Goal: Task Accomplishment & Management: Complete application form

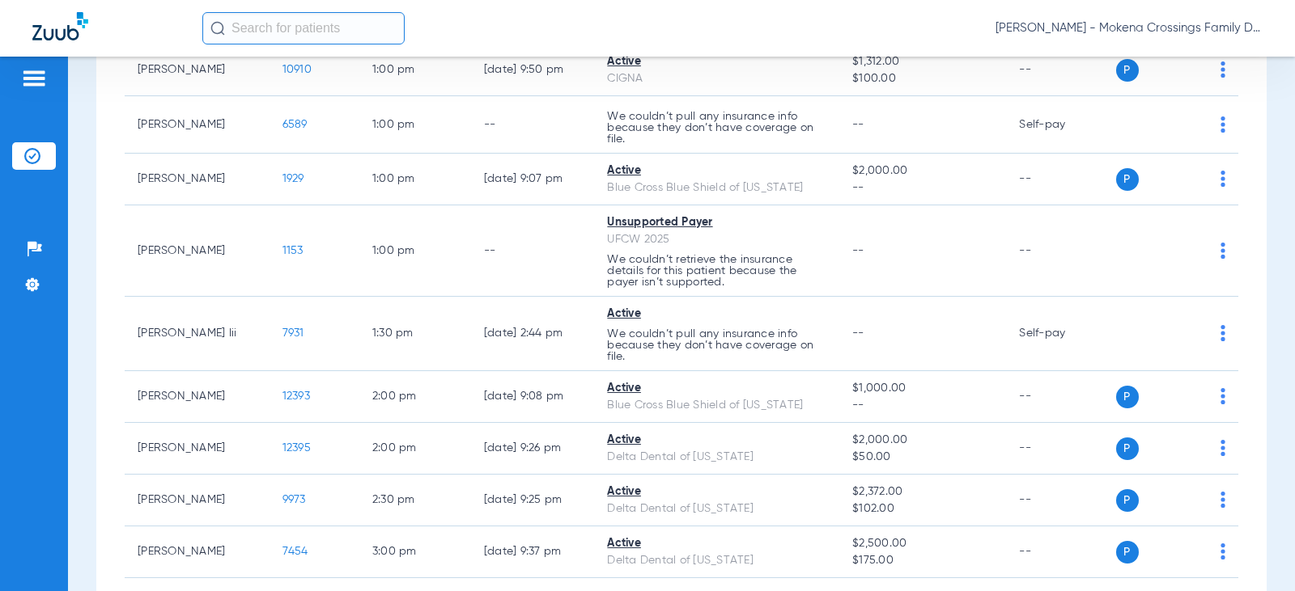
scroll to position [809, 0]
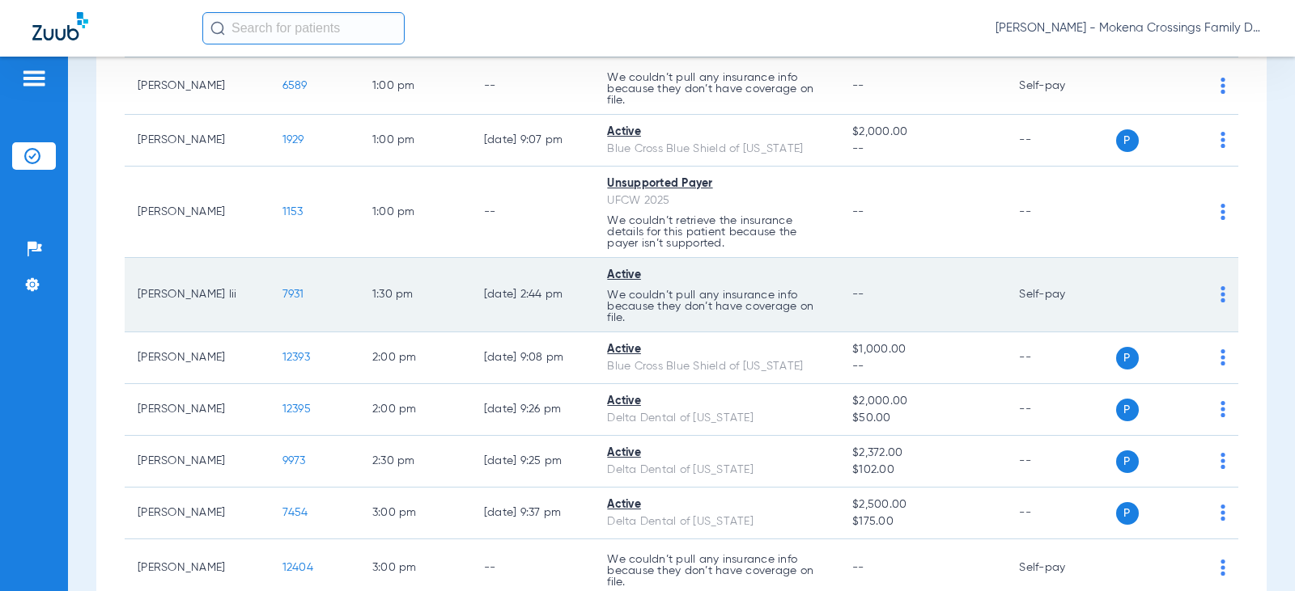
click at [290, 293] on span "7931" at bounding box center [293, 294] width 22 height 11
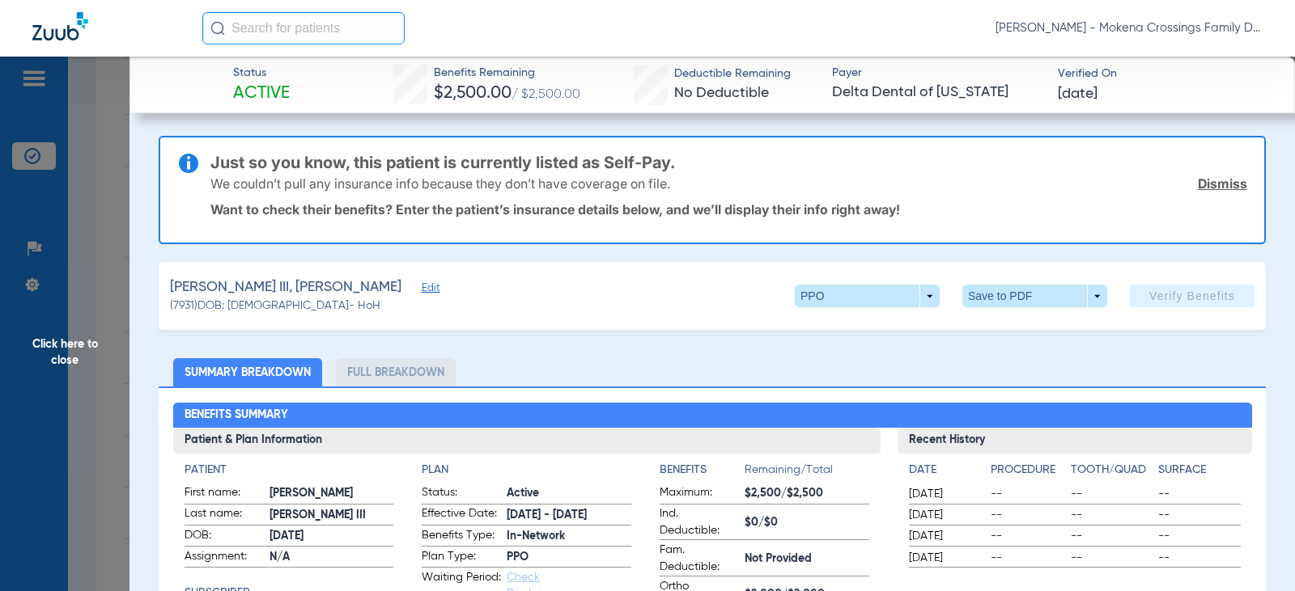
click at [422, 286] on span "Edit" at bounding box center [429, 289] width 15 height 15
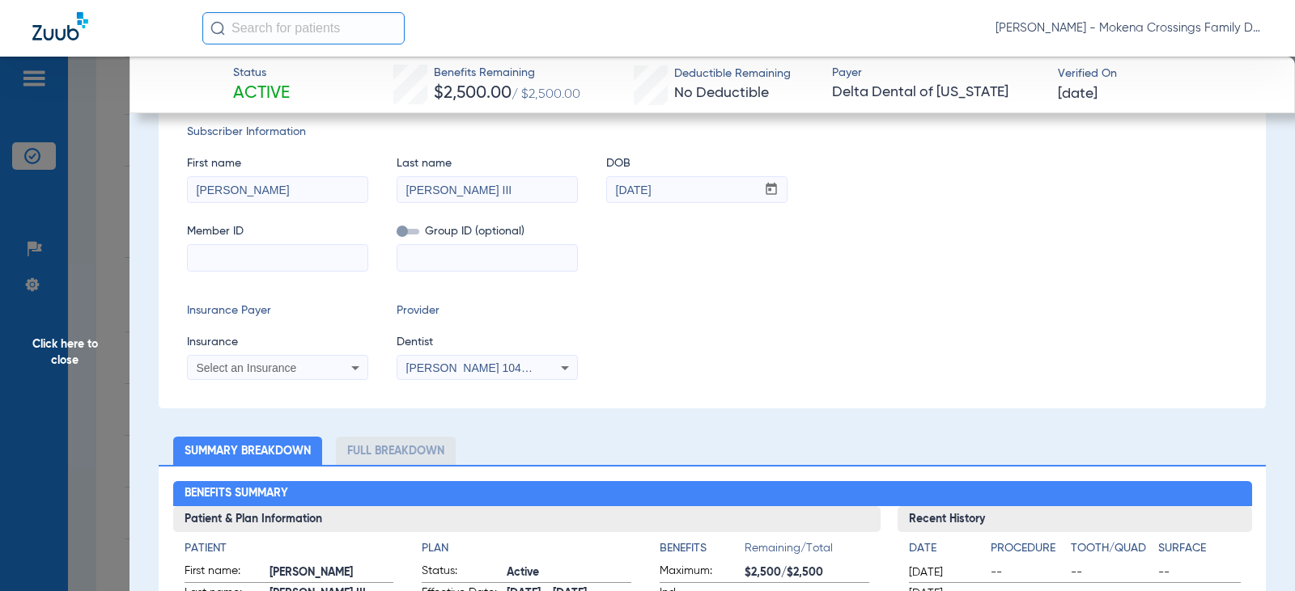
scroll to position [243, 0]
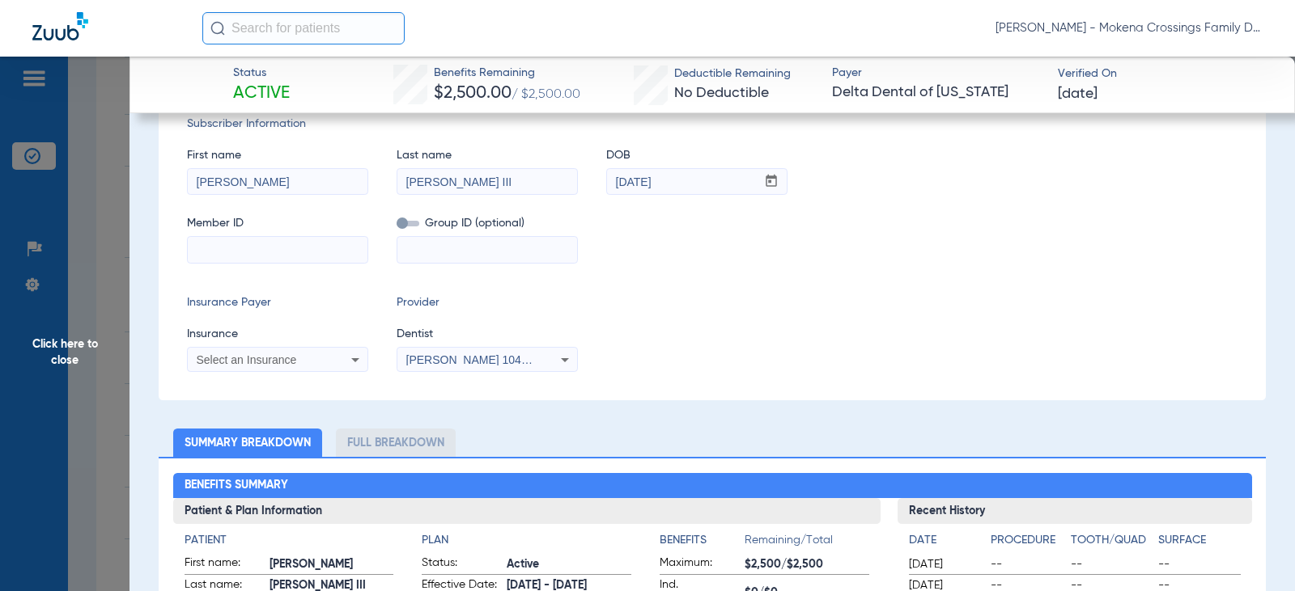
click at [562, 362] on icon at bounding box center [564, 359] width 19 height 19
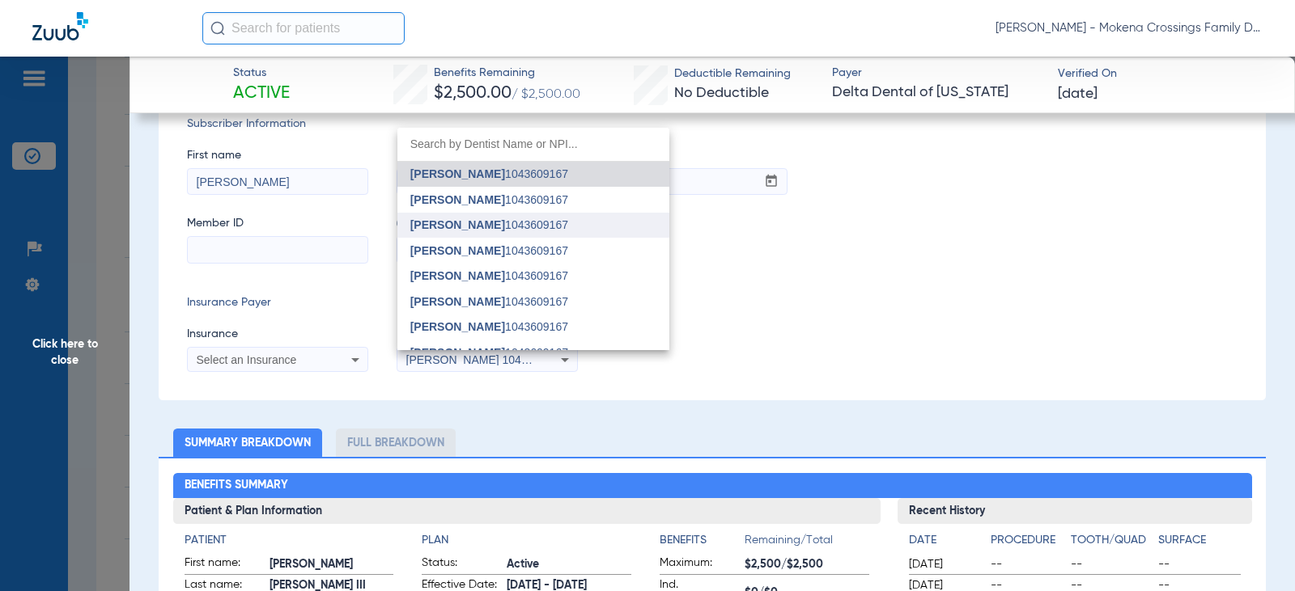
type input "u"
type input "g"
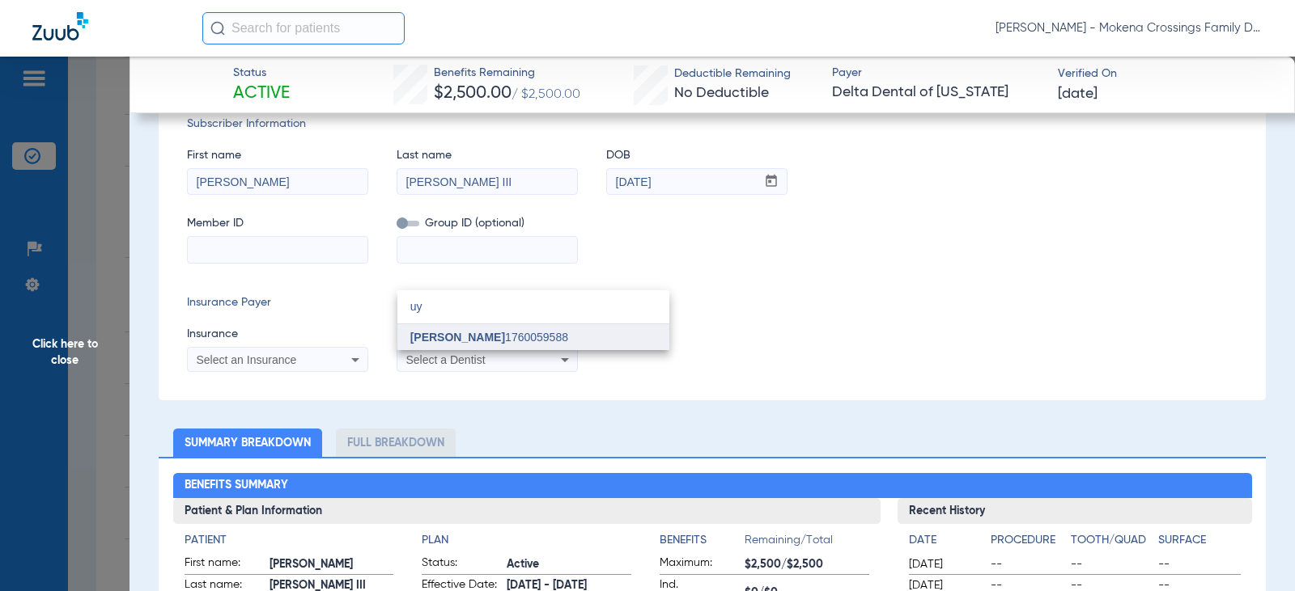
type input "uy"
click at [508, 340] on span "[PERSON_NAME] 1760059588" at bounding box center [489, 337] width 158 height 11
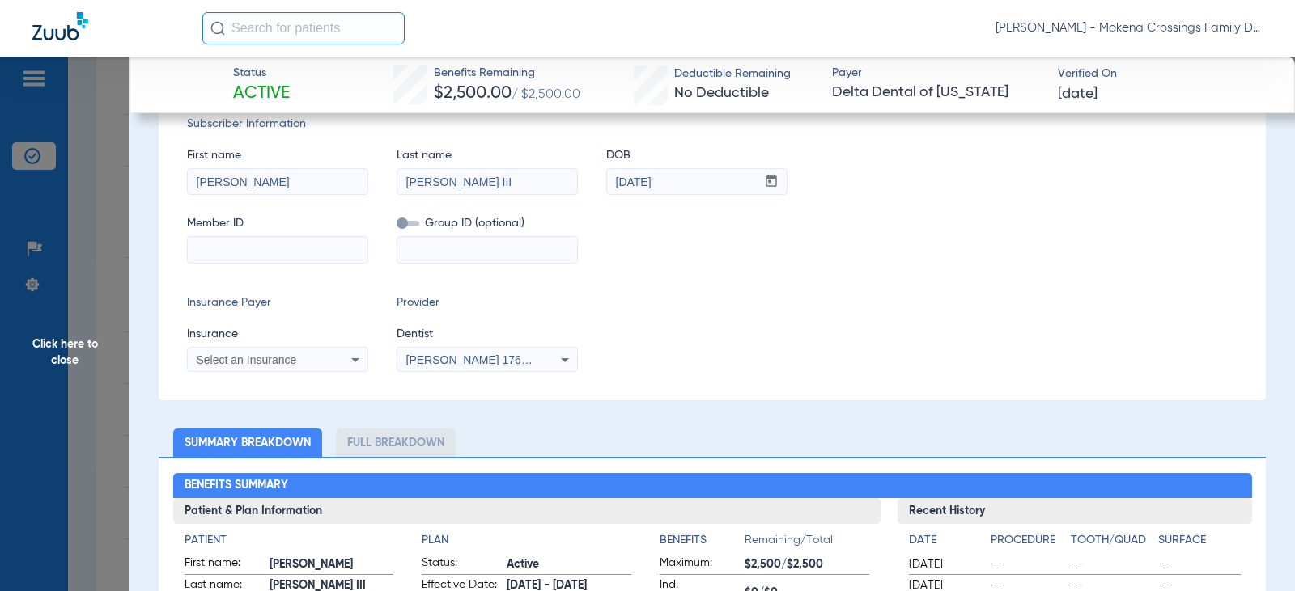
click at [328, 361] on div "Select an Insurance" at bounding box center [278, 359] width 180 height 19
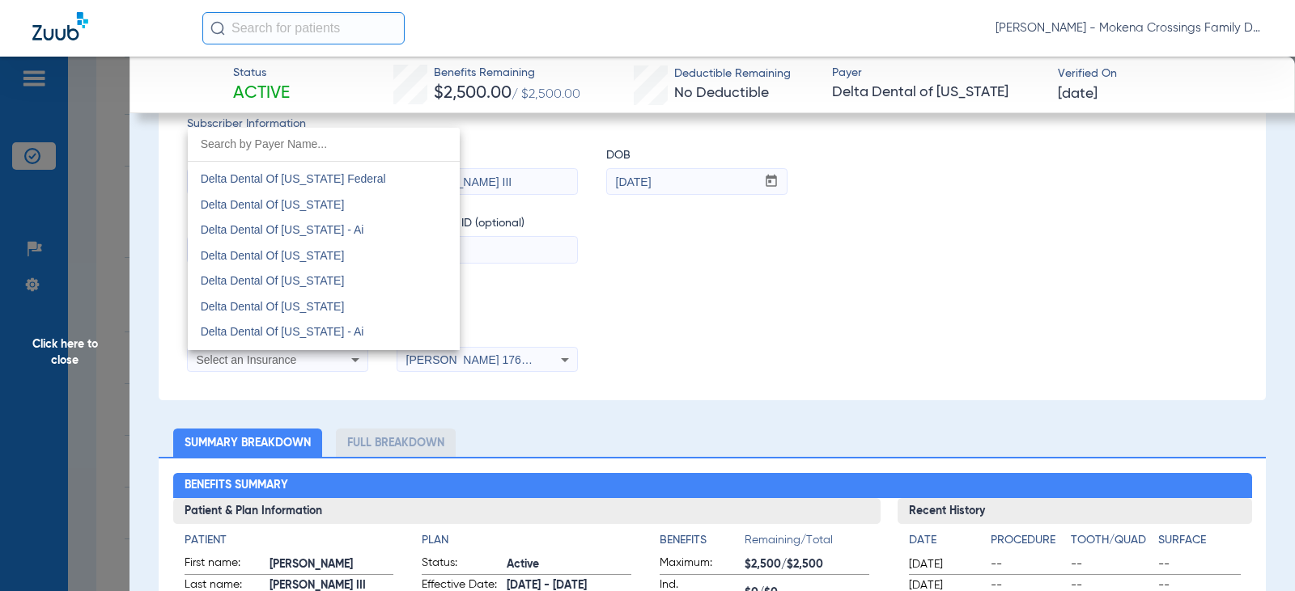
scroll to position [3236, 0]
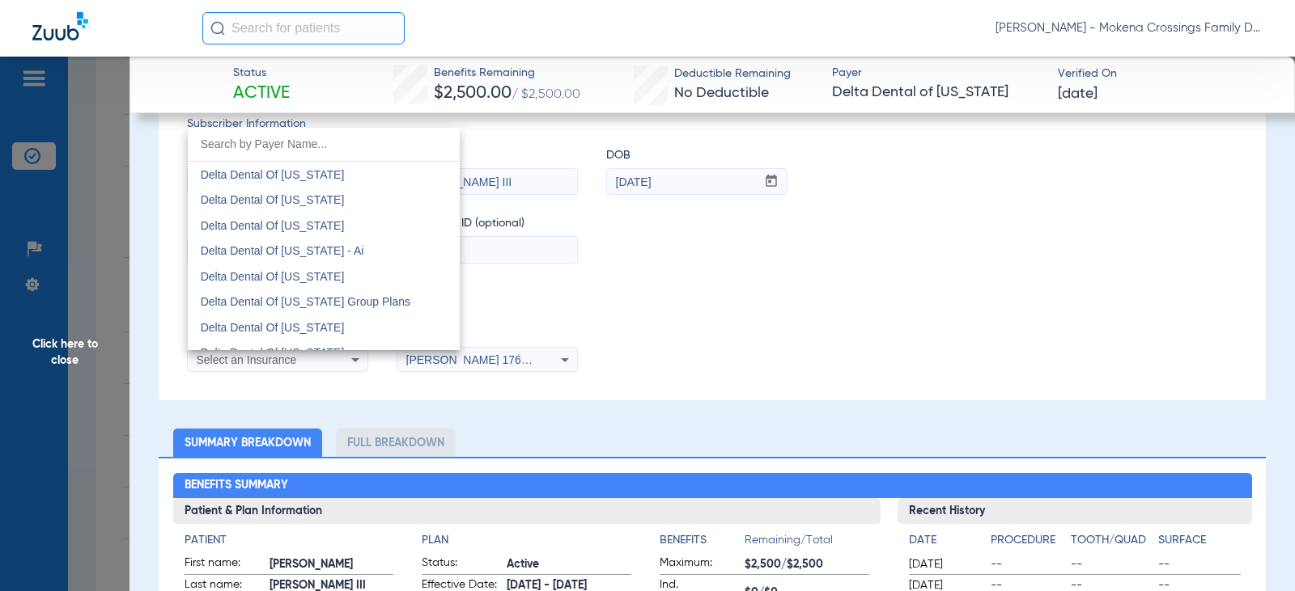
click at [350, 273] on mat-option "Delta Dental Of [US_STATE]" at bounding box center [324, 277] width 272 height 26
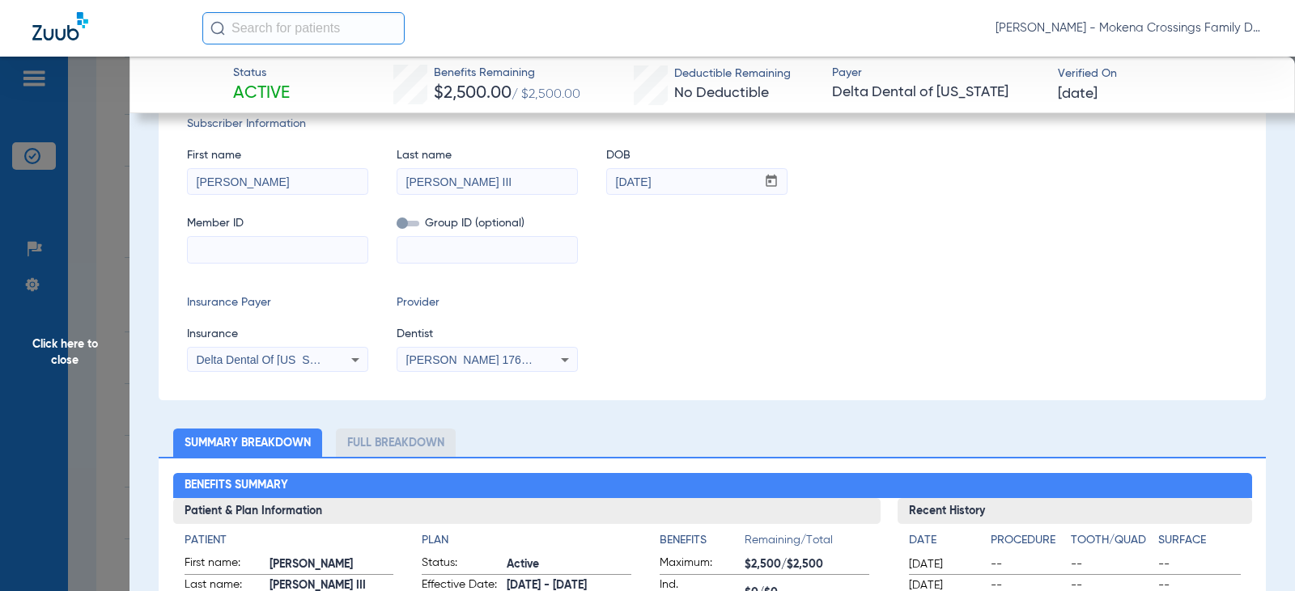
click at [252, 250] on input at bounding box center [278, 250] width 180 height 26
click at [305, 254] on input at bounding box center [278, 250] width 180 height 26
paste input "08067026722"
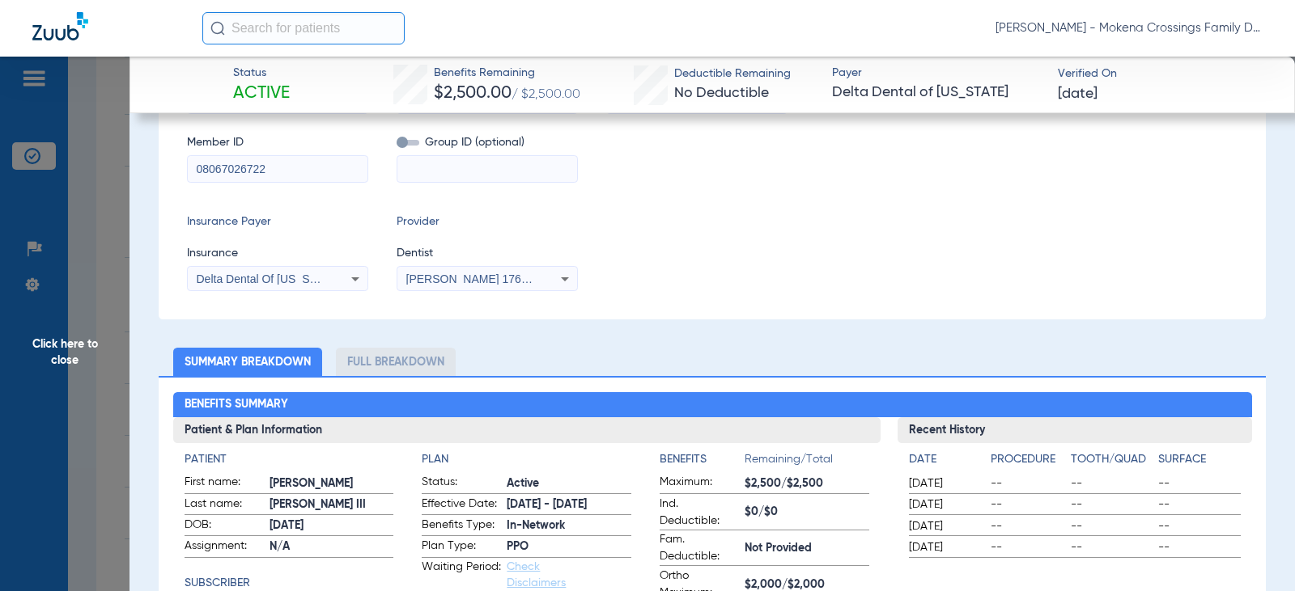
scroll to position [0, 0]
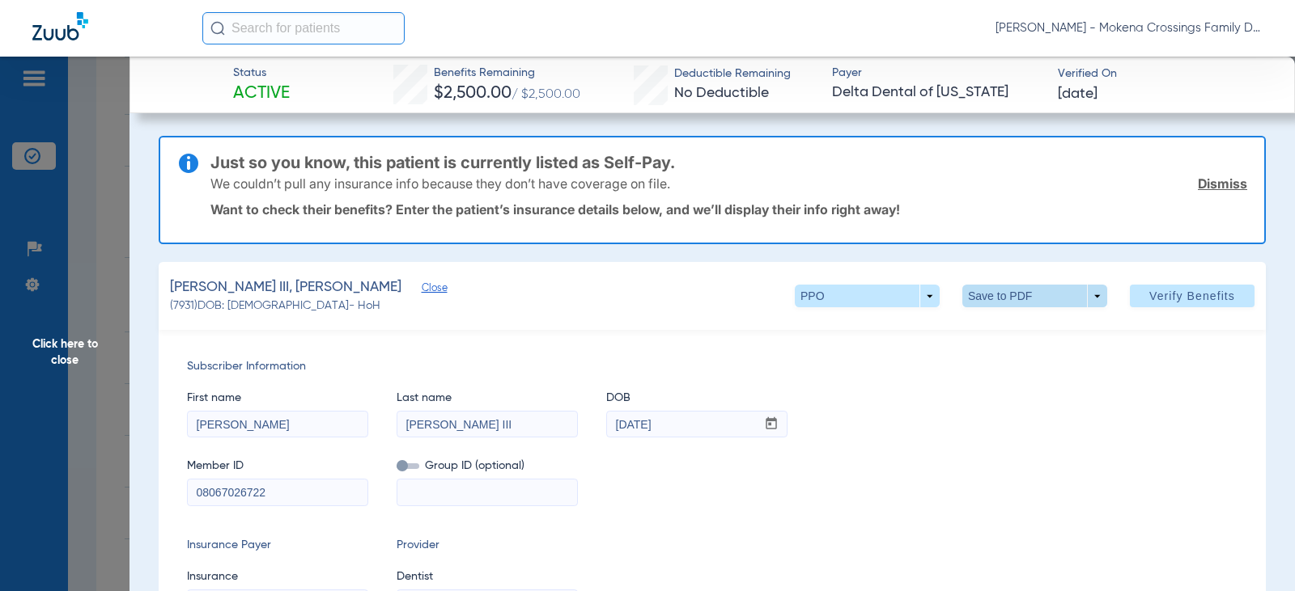
type input "08067026722"
click at [973, 300] on span at bounding box center [1034, 296] width 145 height 23
click at [972, 316] on button "insert_drive_file Save to PDF" at bounding box center [1012, 328] width 122 height 32
click at [1159, 290] on span "Verify Benefits" at bounding box center [1192, 296] width 86 height 13
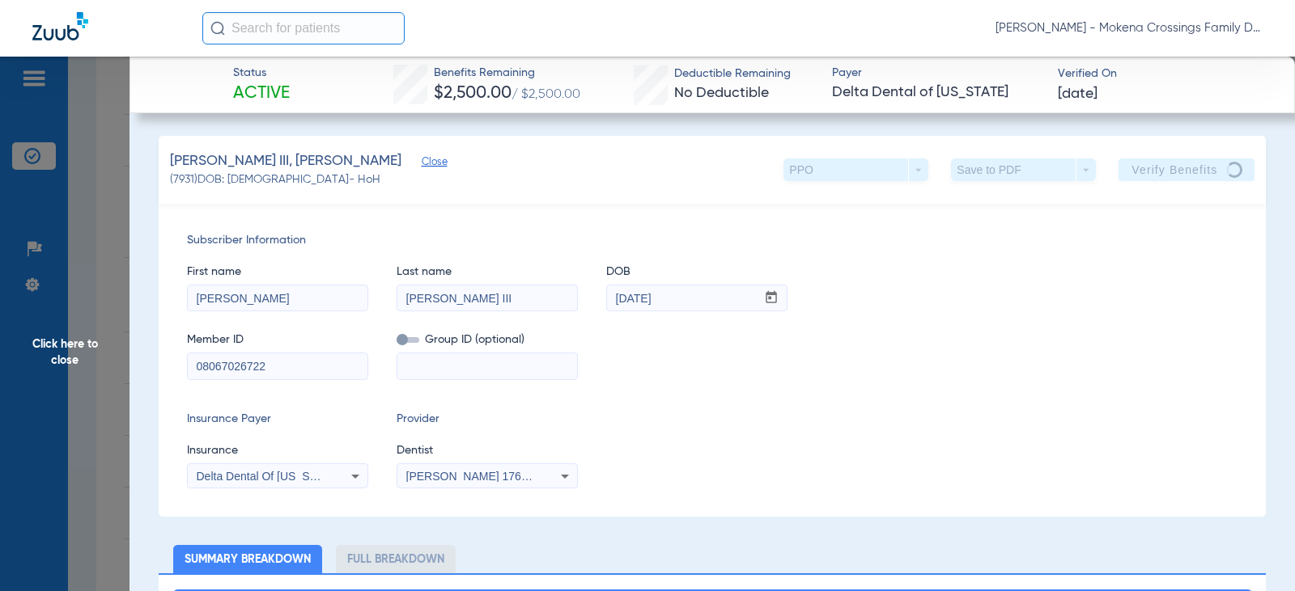
click at [422, 164] on span "Close" at bounding box center [429, 163] width 15 height 15
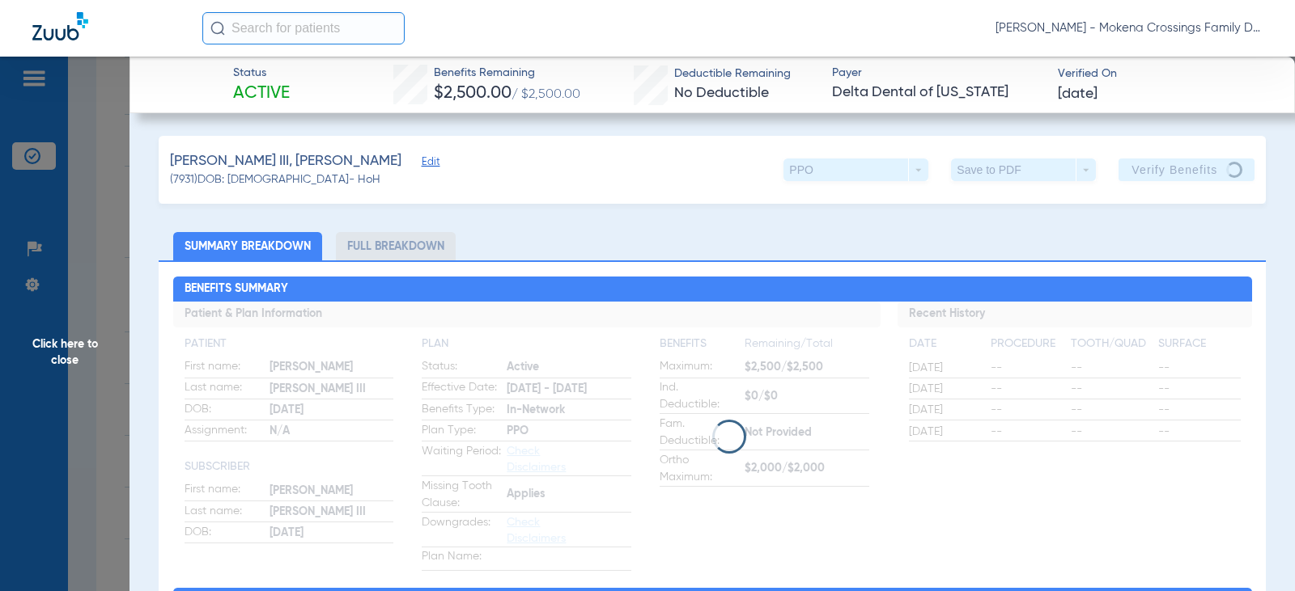
click at [70, 360] on span "Click here to close" at bounding box center [64, 352] width 129 height 591
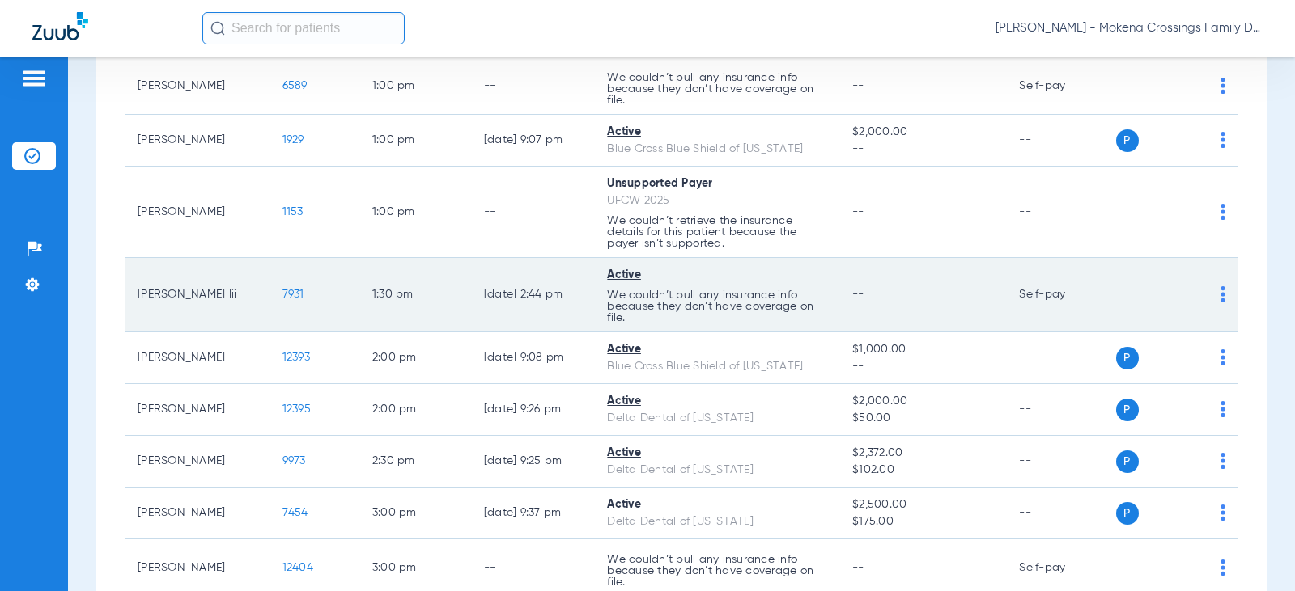
click at [1220, 291] on img at bounding box center [1222, 294] width 5 height 16
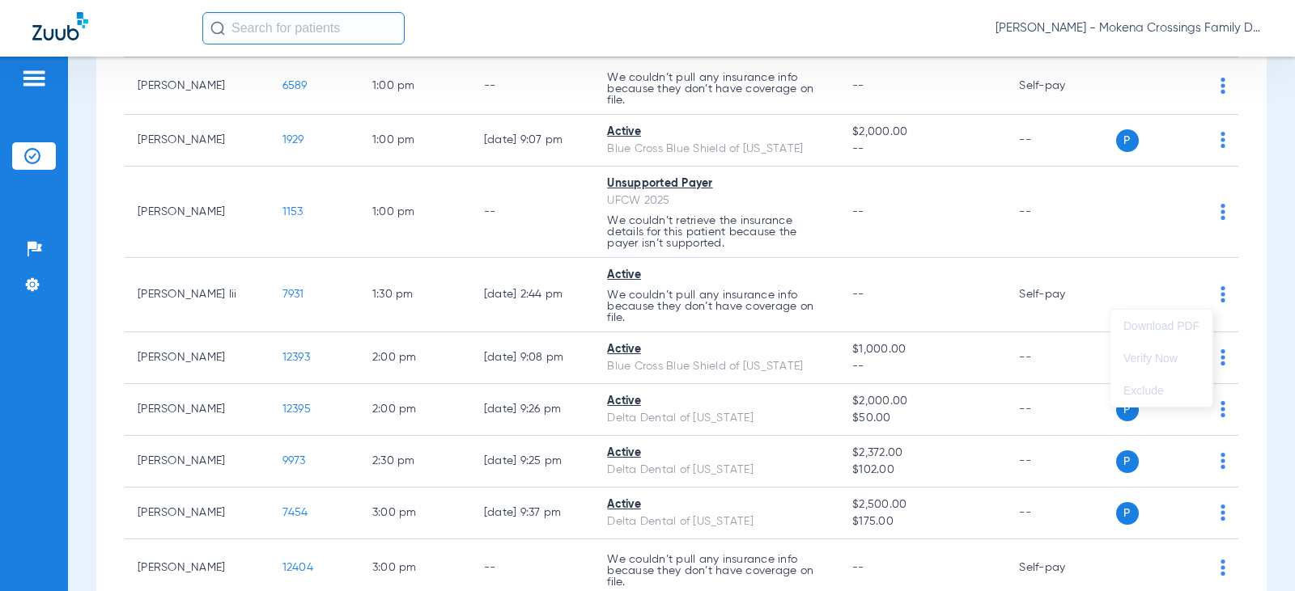
click at [925, 297] on div at bounding box center [647, 295] width 1295 height 591
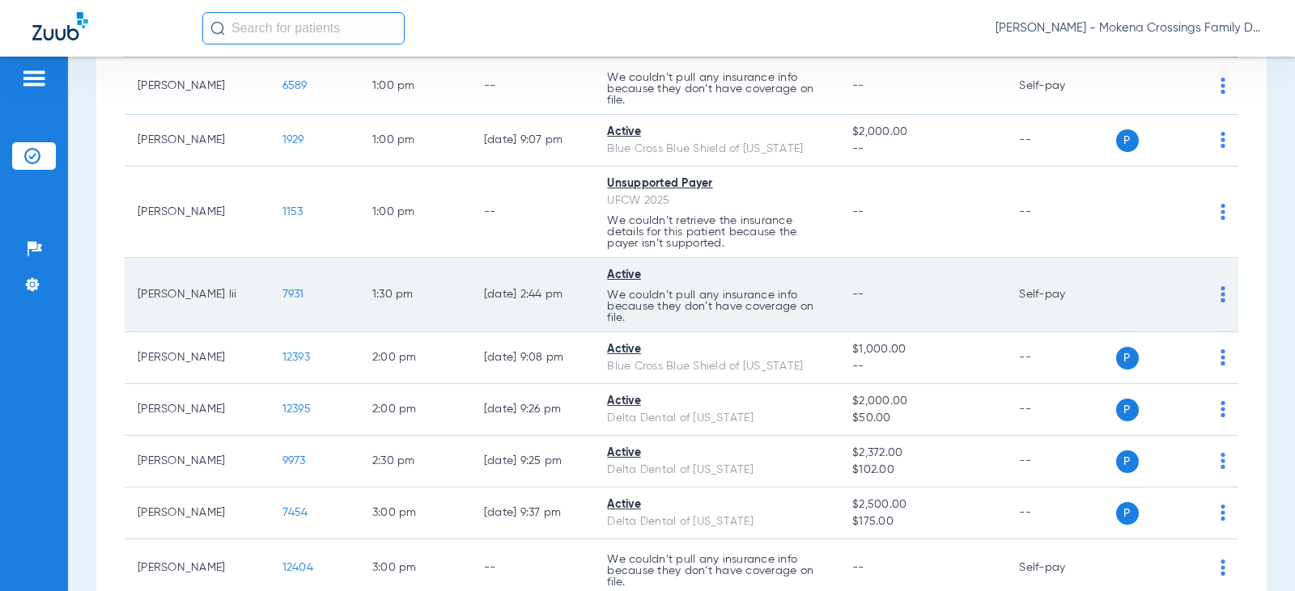
click at [289, 294] on span "7931" at bounding box center [293, 294] width 22 height 11
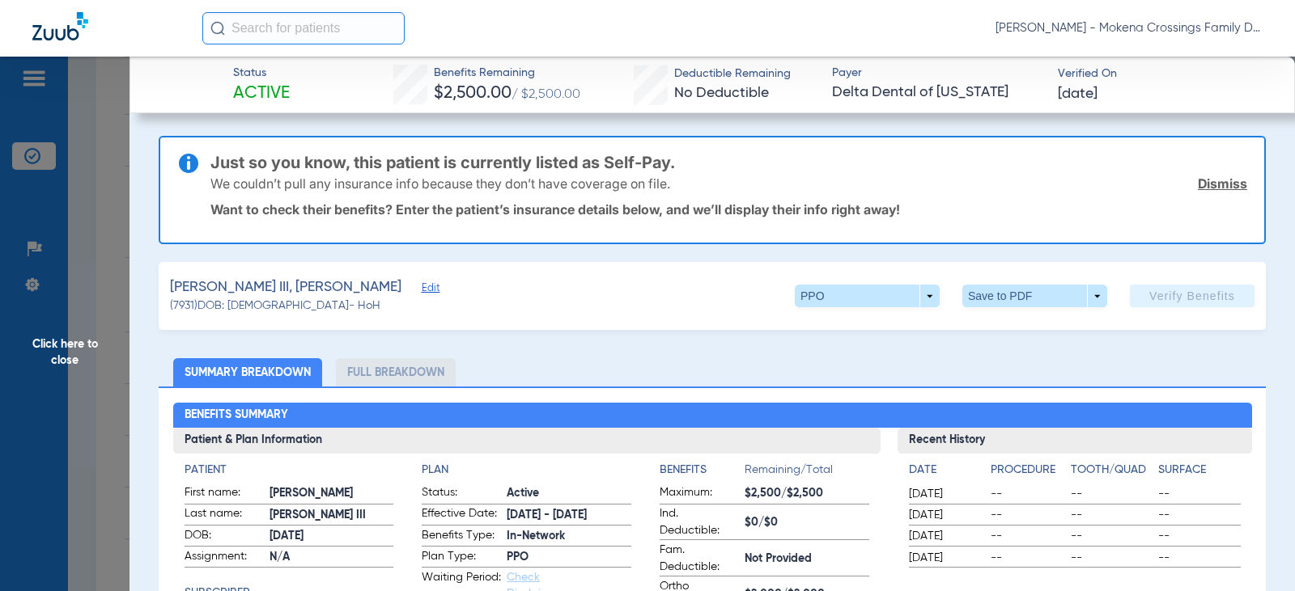
click at [422, 290] on span "Edit" at bounding box center [429, 289] width 15 height 15
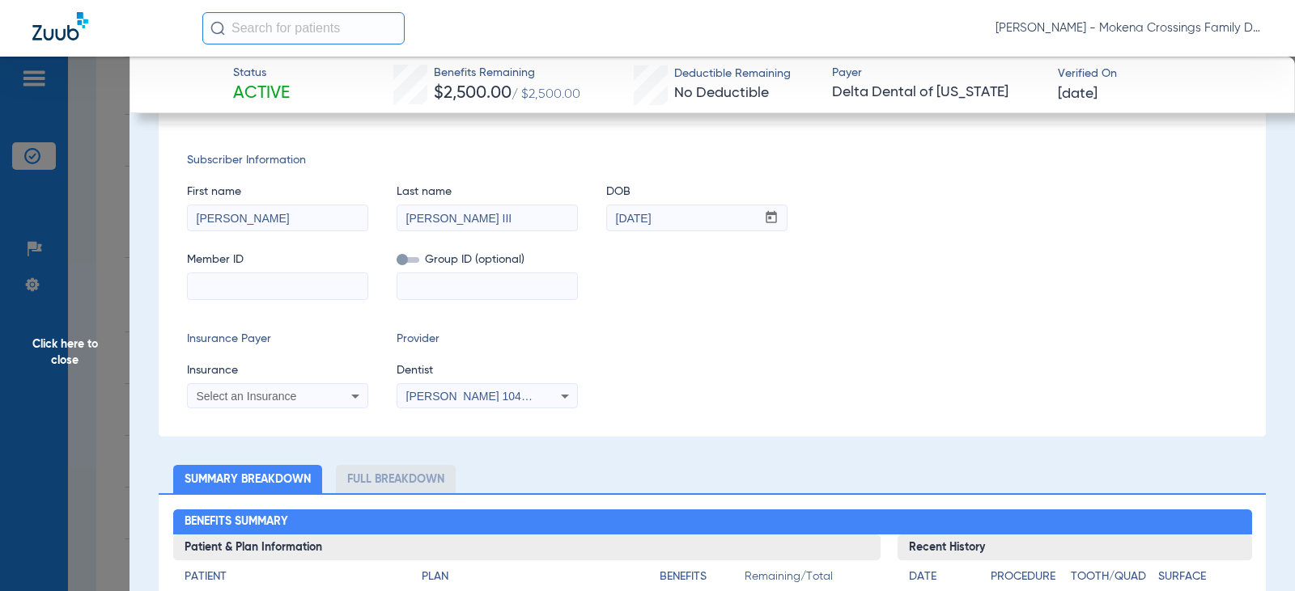
scroll to position [243, 0]
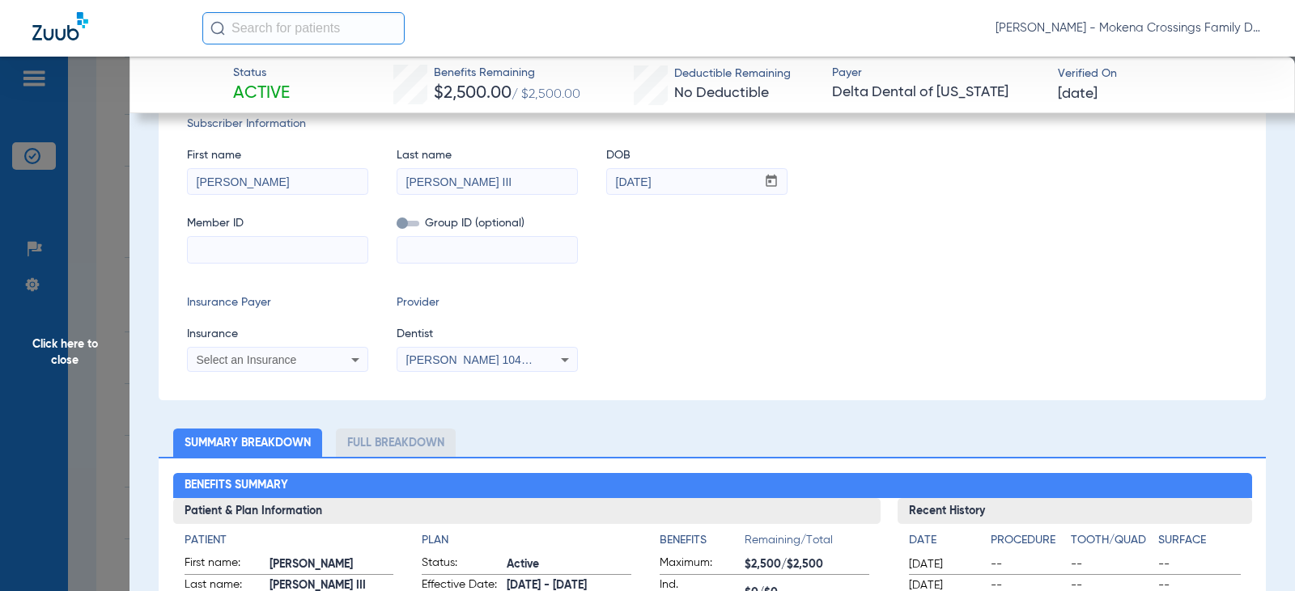
click at [528, 362] on span "[PERSON_NAME] 1043609167" at bounding box center [485, 360] width 159 height 13
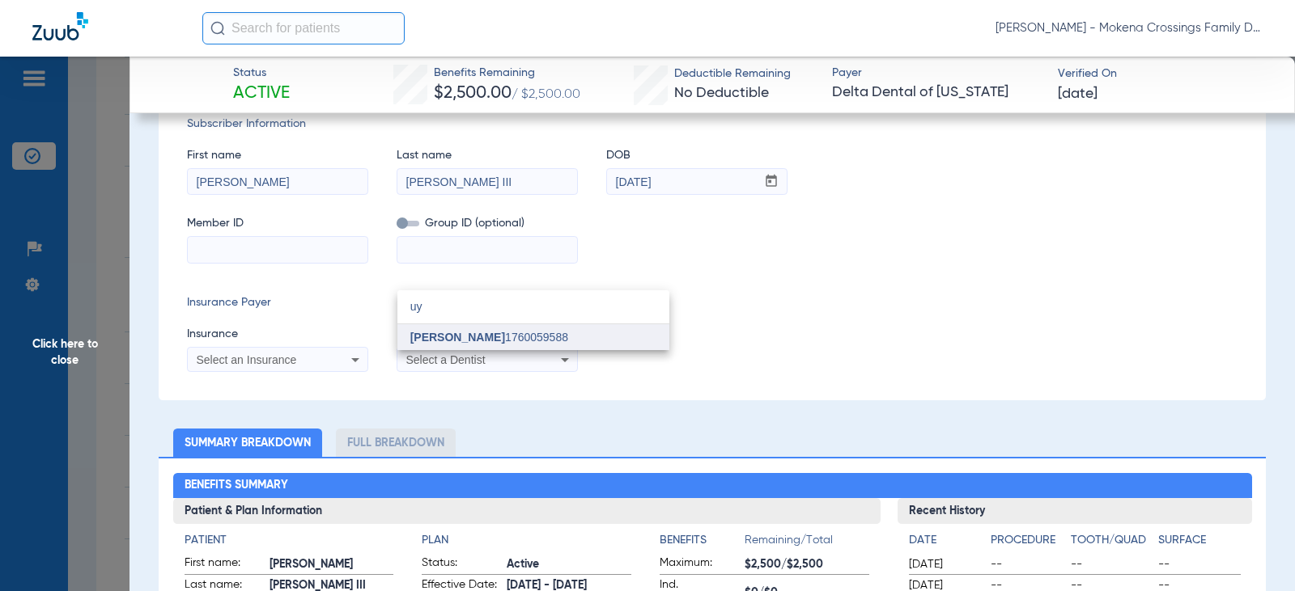
type input "uy"
click at [451, 337] on span "[PERSON_NAME]" at bounding box center [457, 337] width 95 height 13
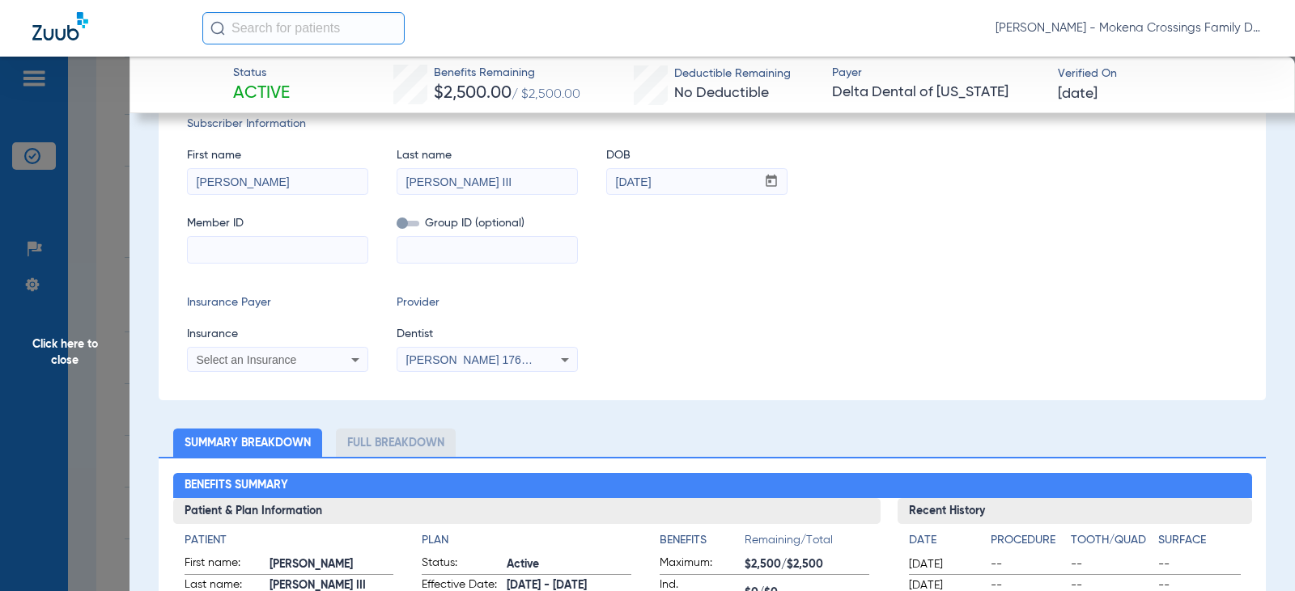
click at [282, 364] on span "Select an Insurance" at bounding box center [247, 360] width 100 height 13
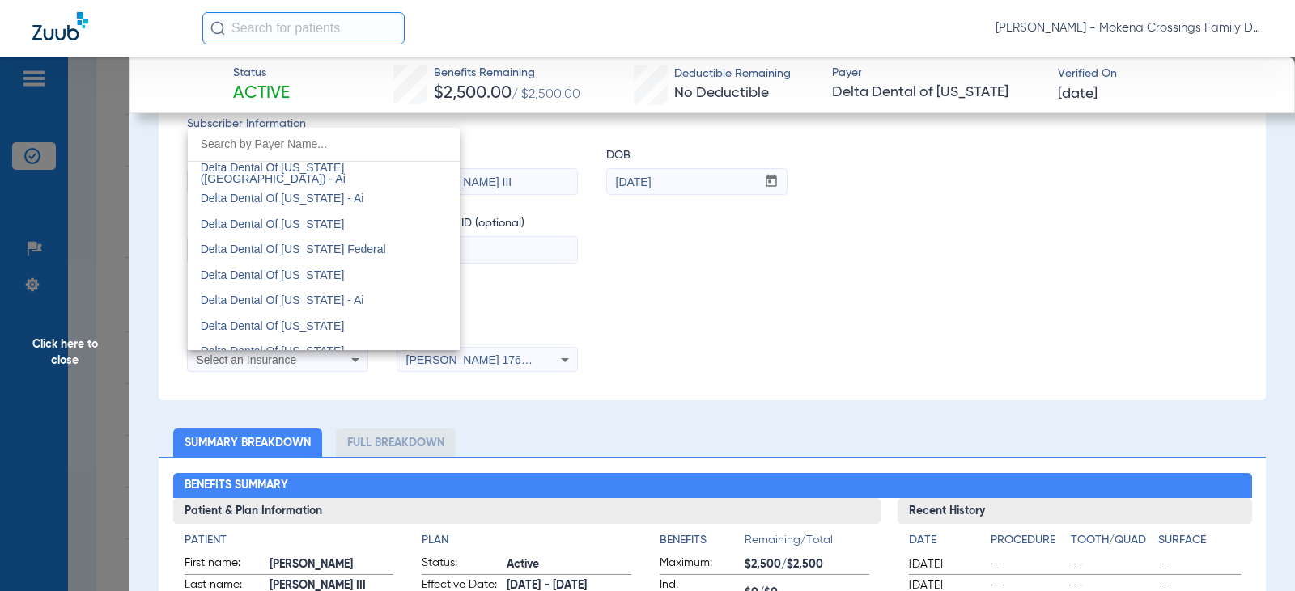
scroll to position [3236, 0]
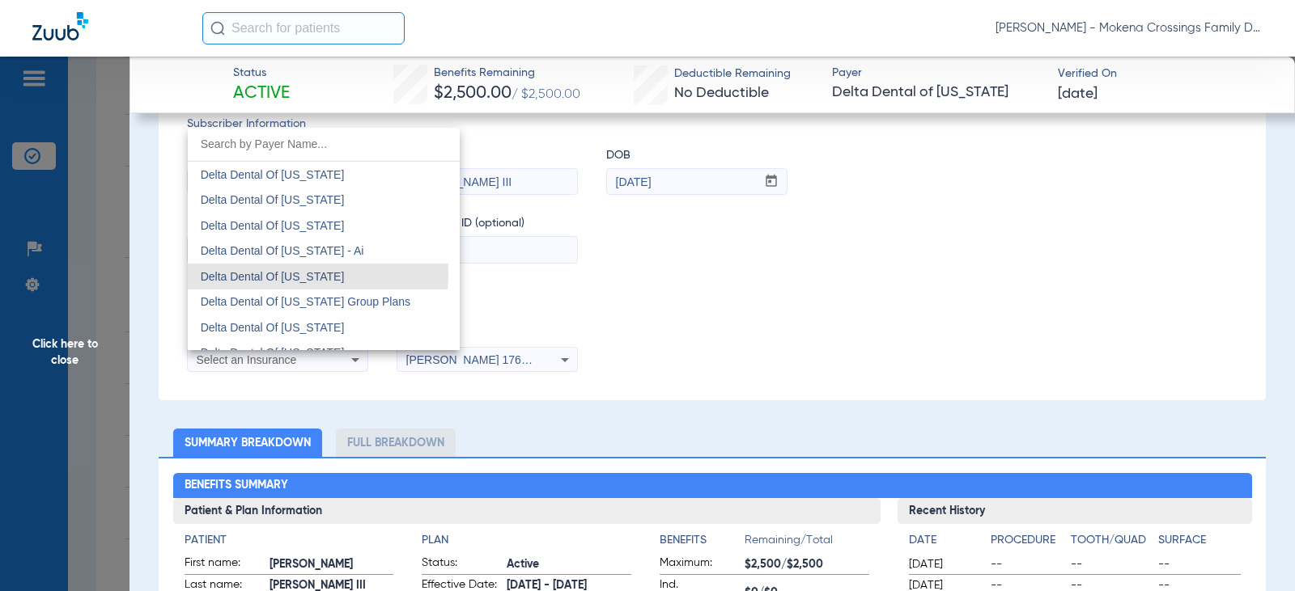
click at [290, 274] on span "Delta Dental Of [US_STATE]" at bounding box center [273, 276] width 144 height 13
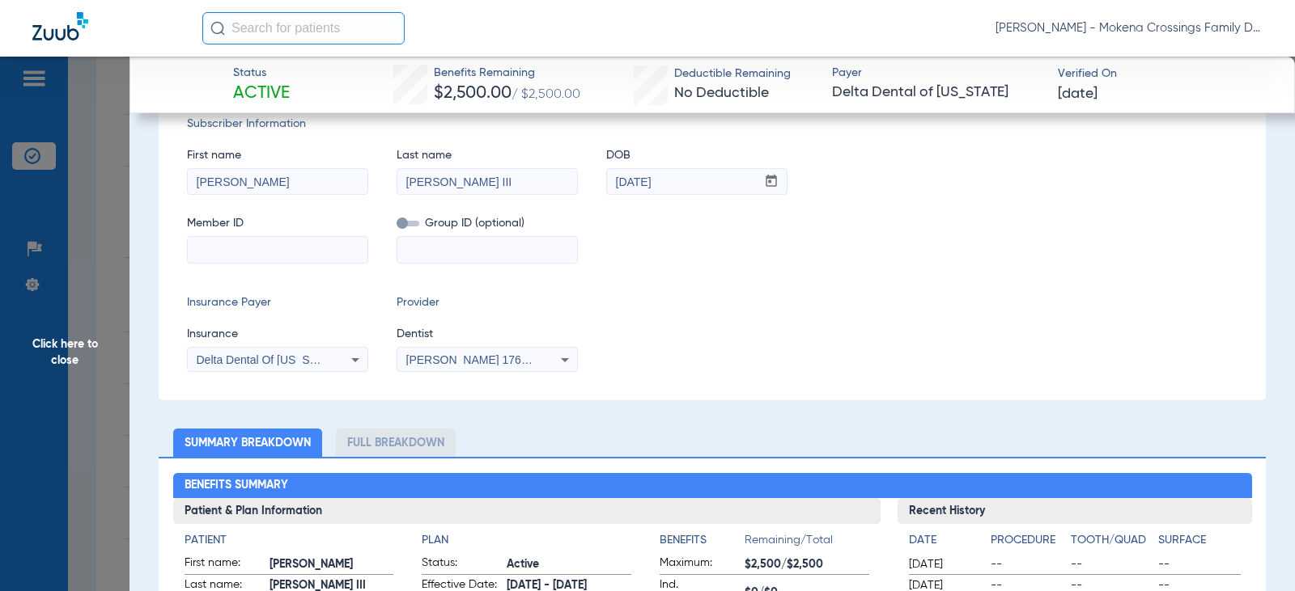
click at [302, 252] on input at bounding box center [278, 250] width 180 height 26
paste input "08067026722"
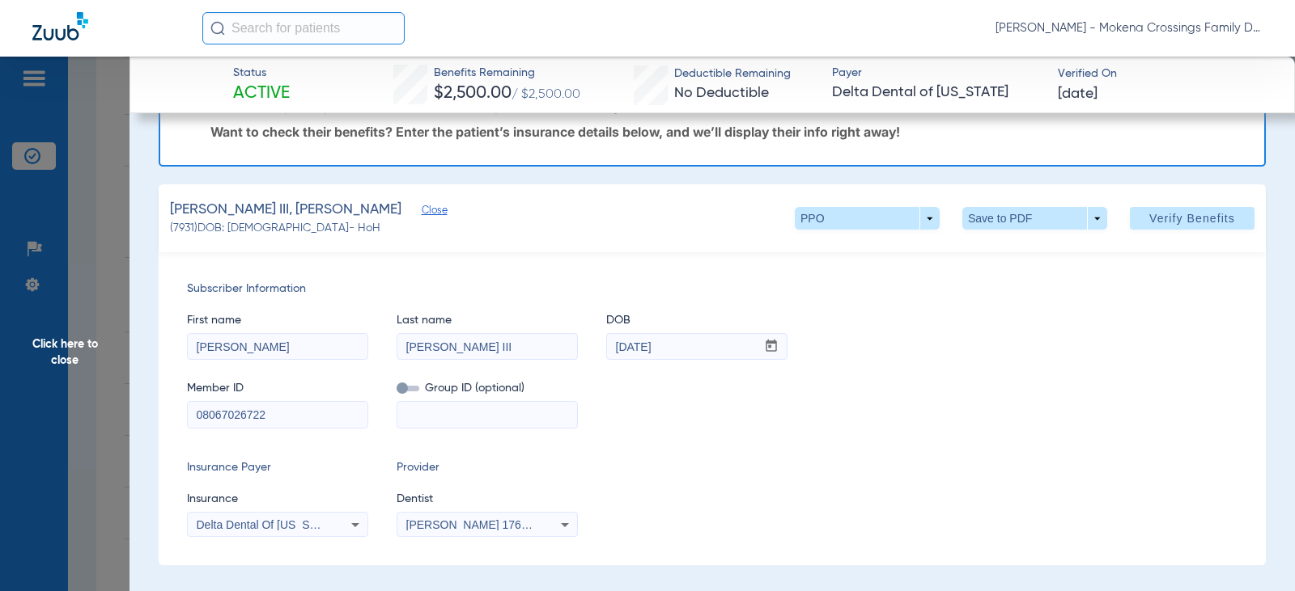
scroll to position [0, 0]
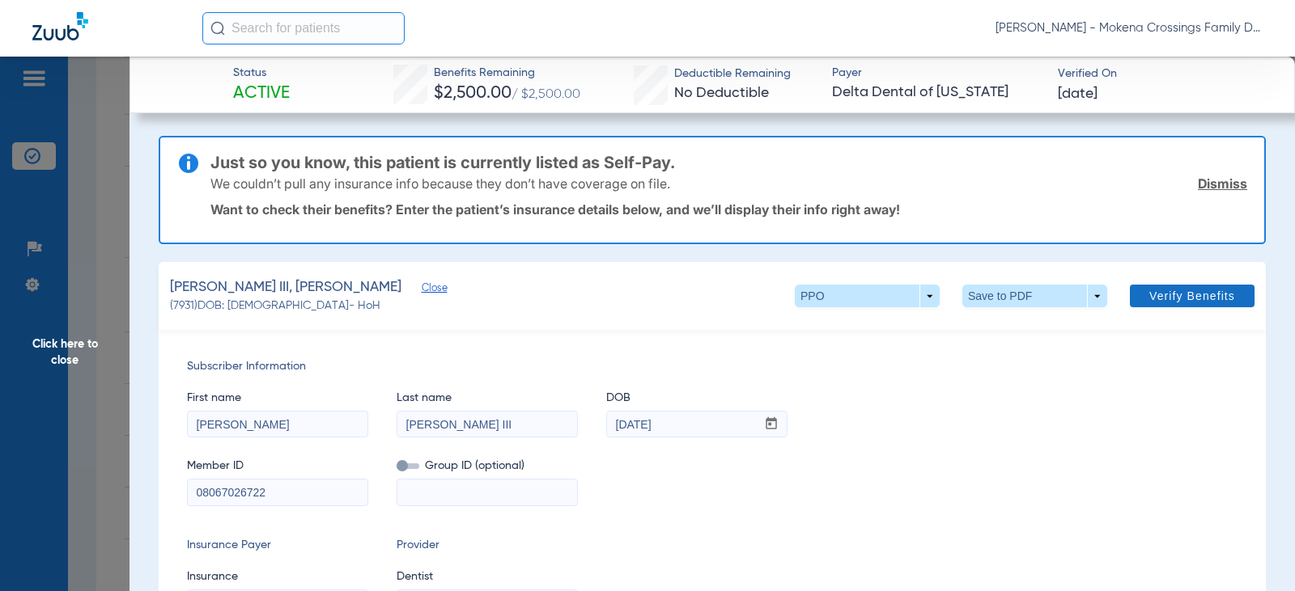
type input "08067026722"
click at [1152, 296] on span "Verify Benefits" at bounding box center [1192, 296] width 86 height 13
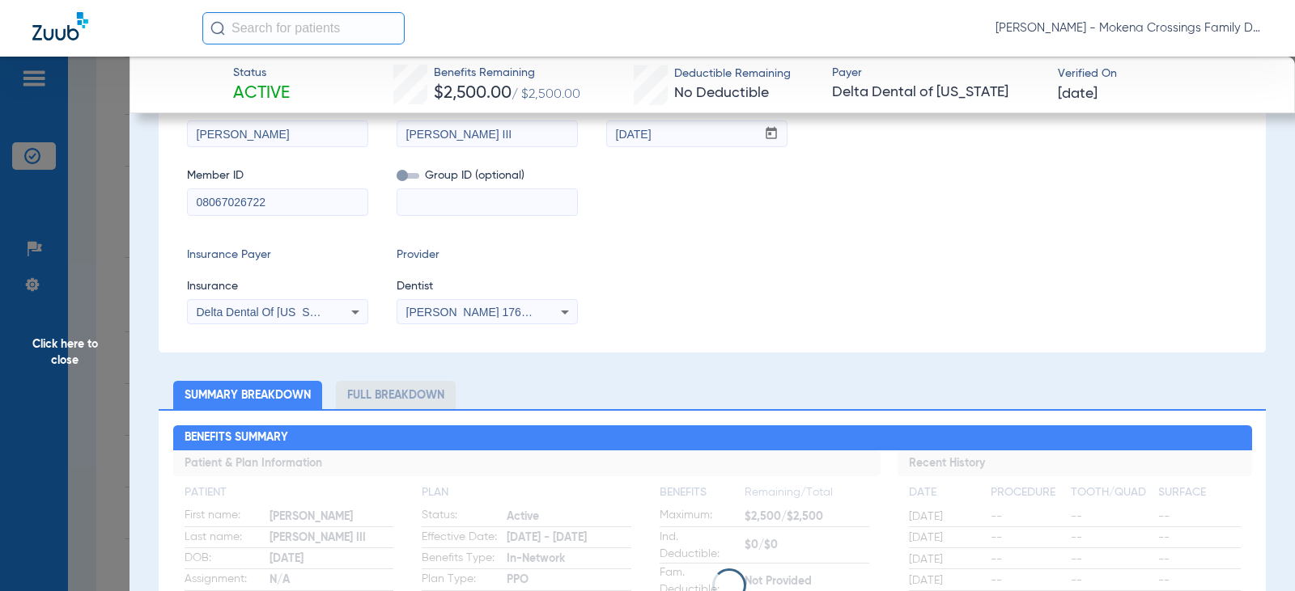
scroll to position [162, 0]
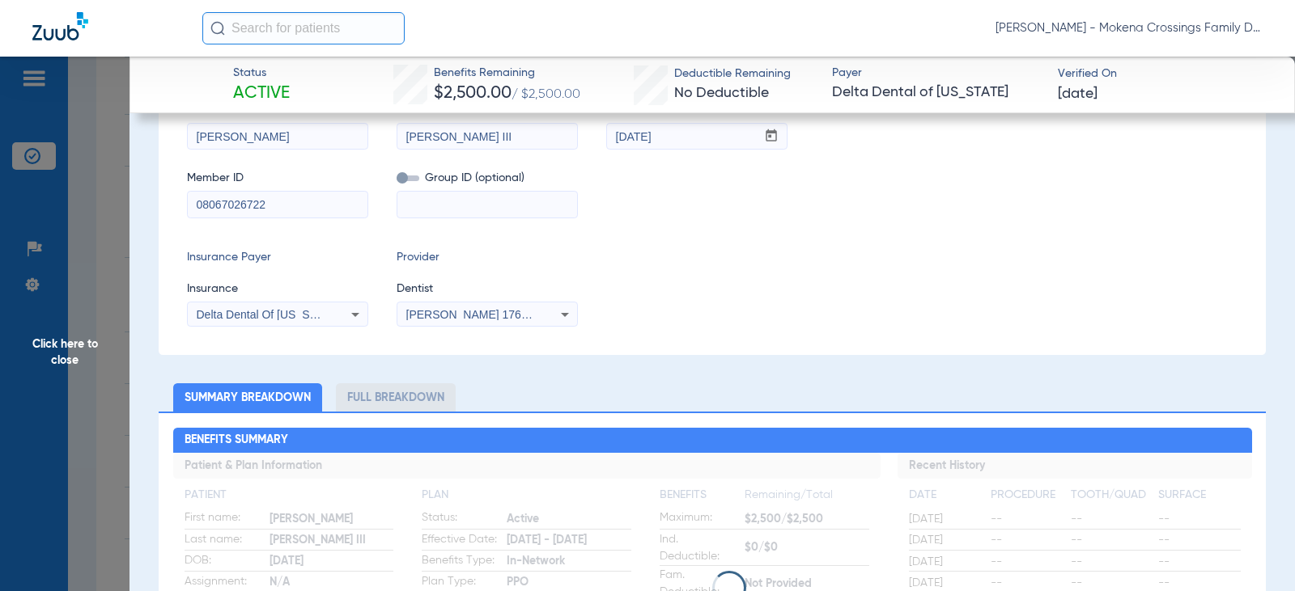
click at [108, 350] on span "Click here to close" at bounding box center [64, 352] width 129 height 591
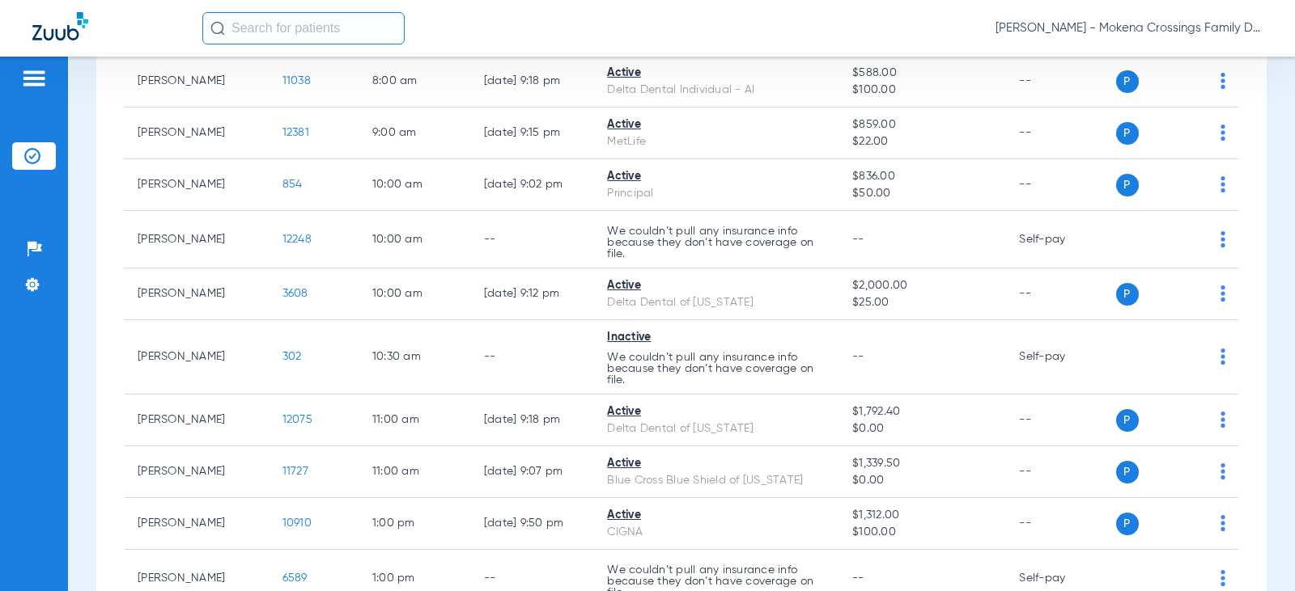
scroll to position [721, 0]
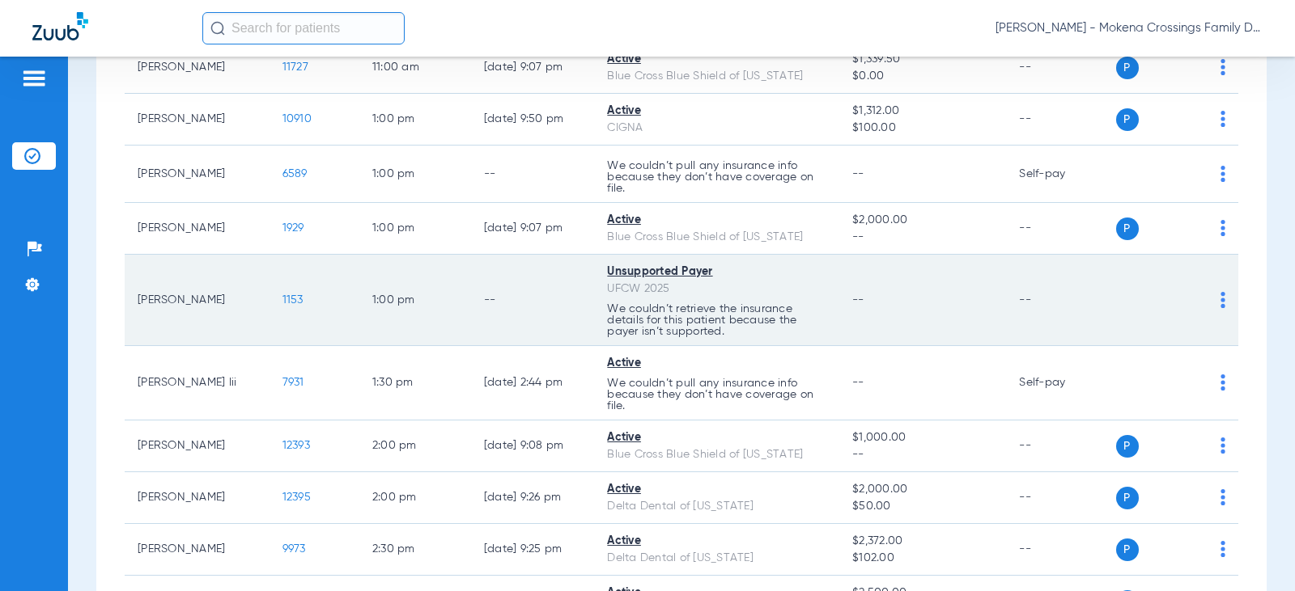
click at [208, 302] on td "[PERSON_NAME]" at bounding box center [197, 300] width 145 height 91
click at [282, 299] on span "1153" at bounding box center [292, 300] width 21 height 11
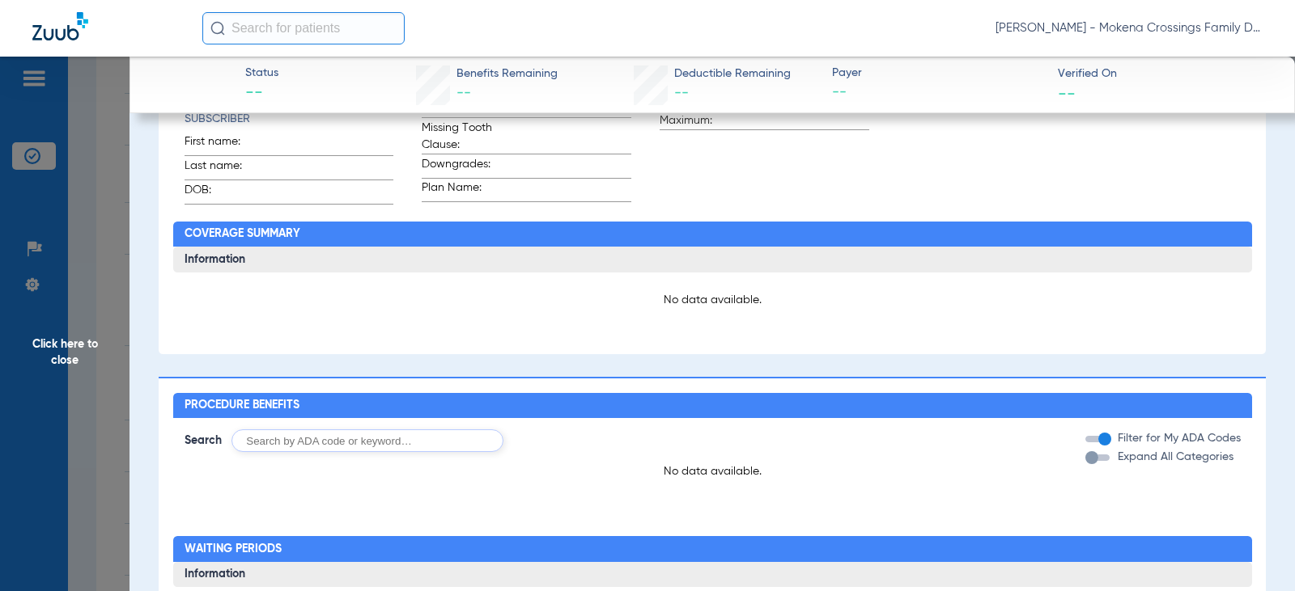
scroll to position [0, 0]
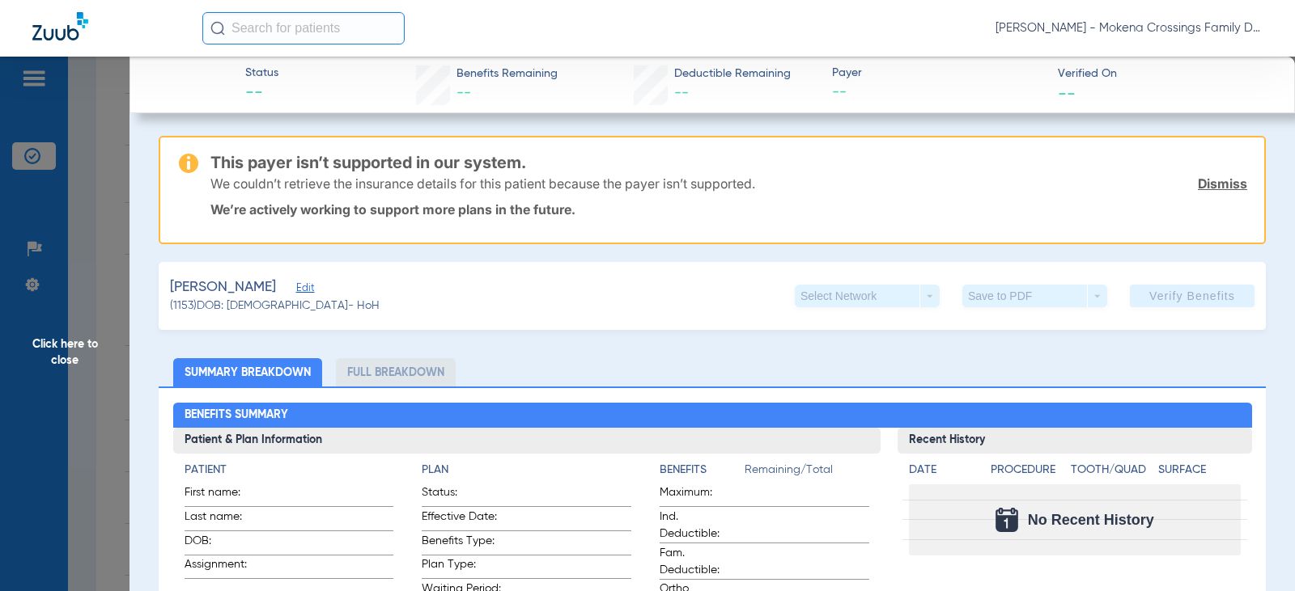
click at [78, 339] on span "Click here to close" at bounding box center [64, 352] width 129 height 591
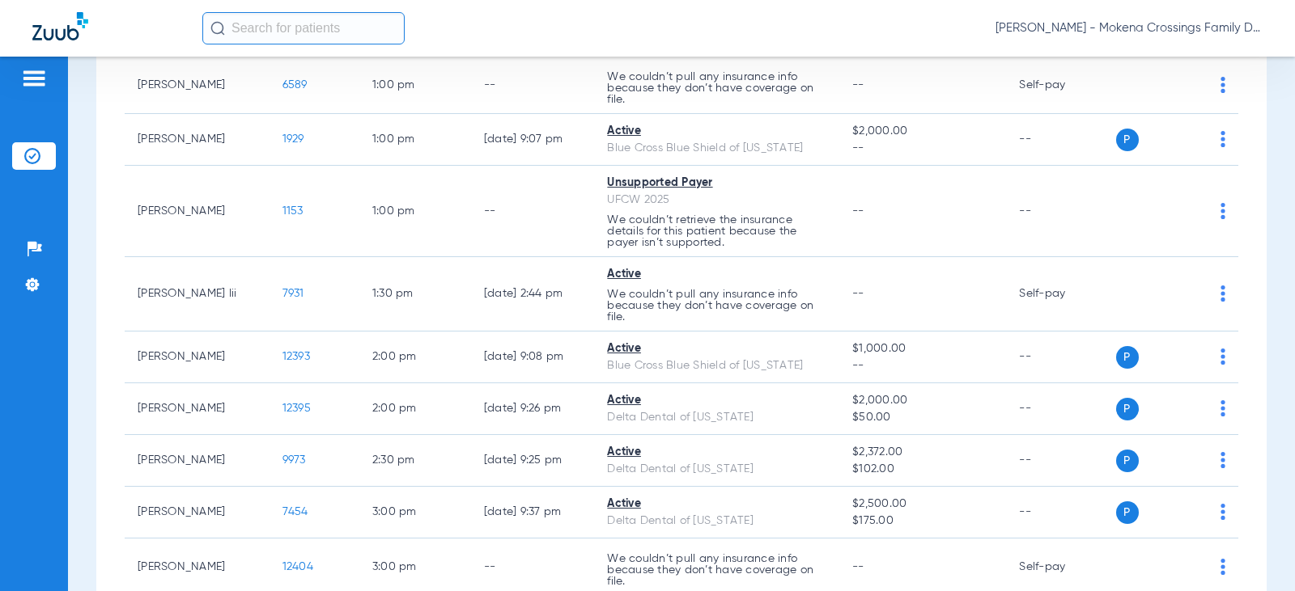
scroll to position [721, 0]
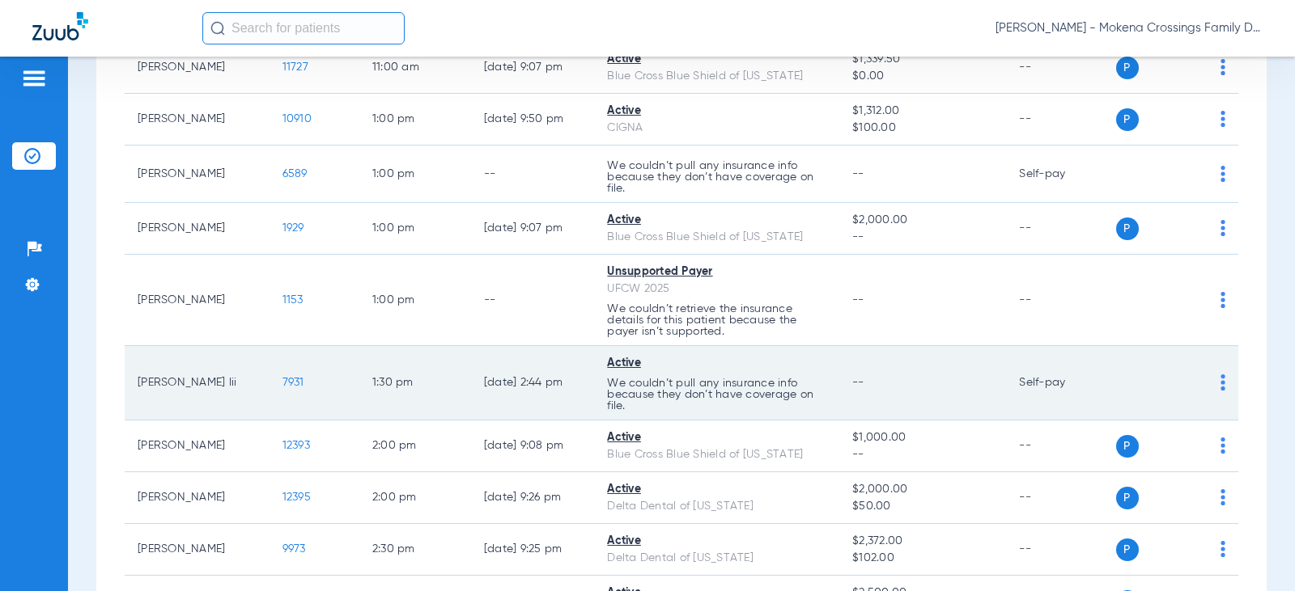
click at [1220, 379] on img at bounding box center [1222, 383] width 5 height 16
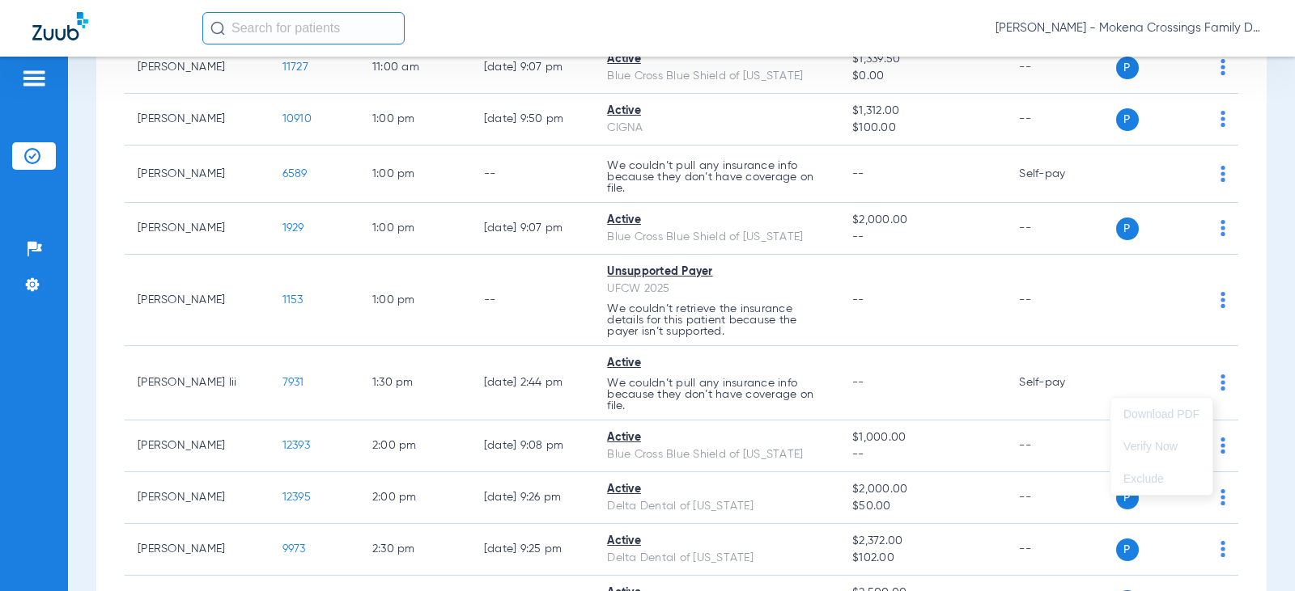
click at [282, 379] on div at bounding box center [647, 295] width 1295 height 591
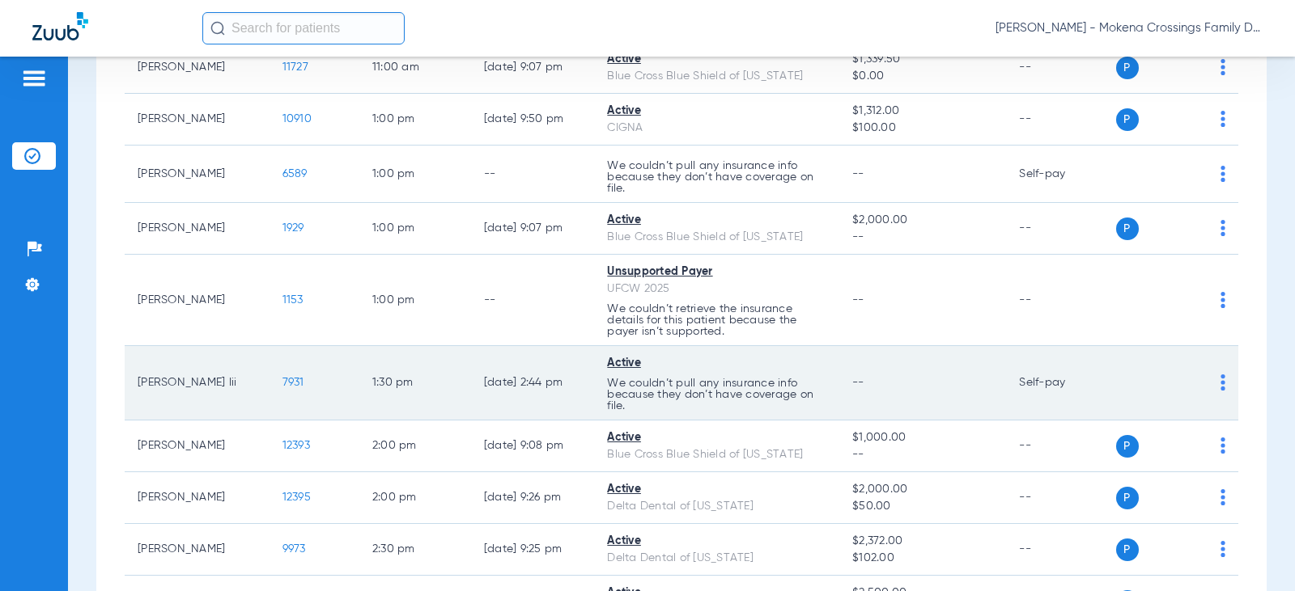
click at [282, 382] on span "7931" at bounding box center [293, 382] width 22 height 11
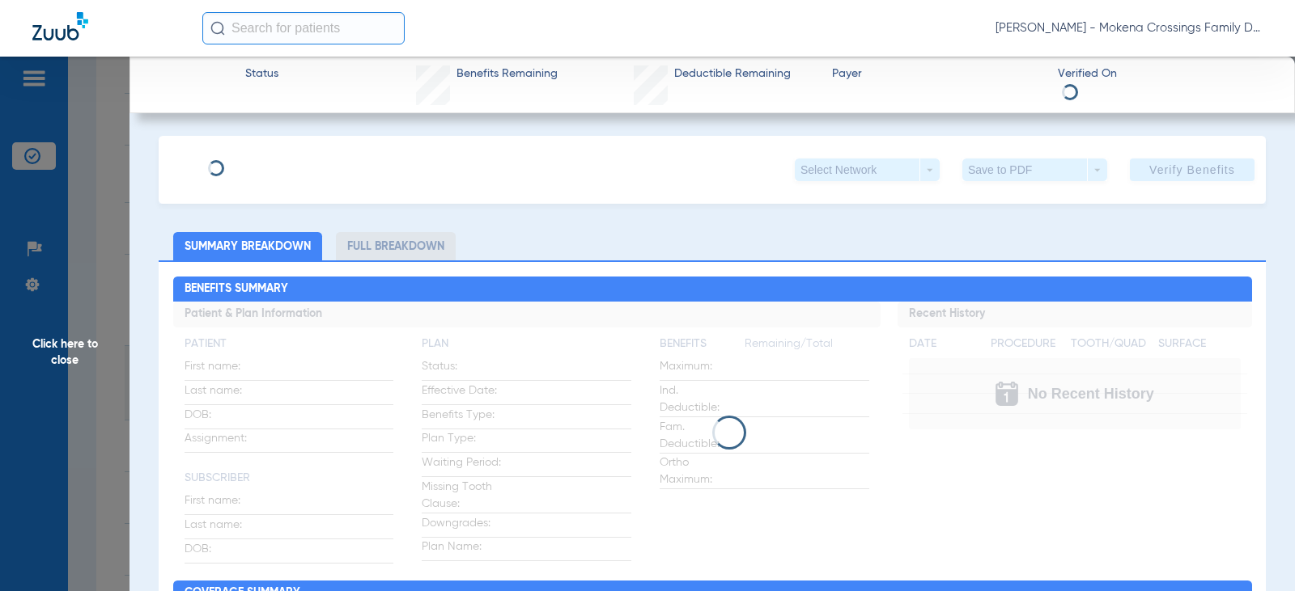
type input "[PERSON_NAME]"
type input "[PERSON_NAME] III"
type input "[DATE]"
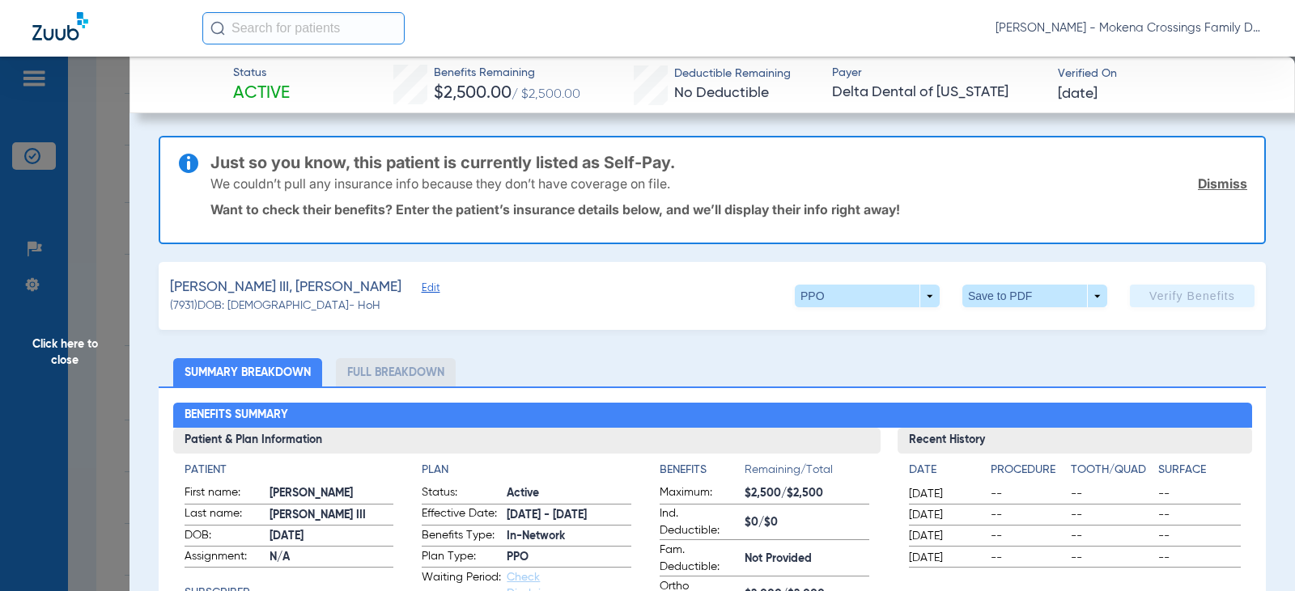
click at [422, 287] on span "Edit" at bounding box center [429, 289] width 15 height 15
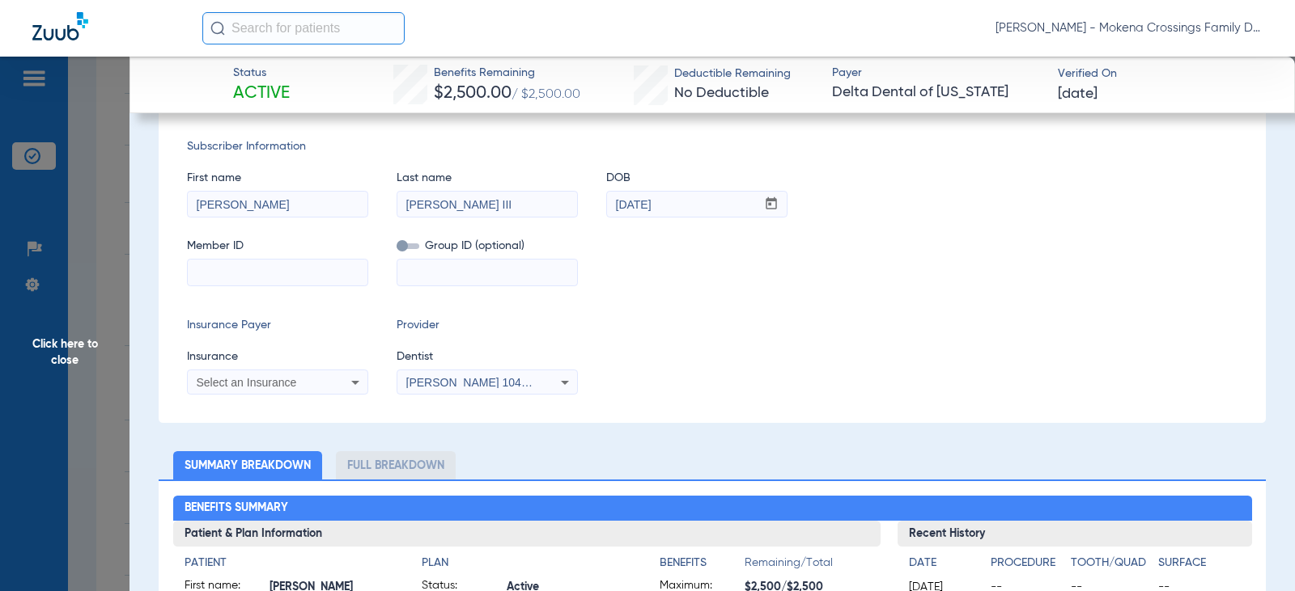
scroll to position [243, 0]
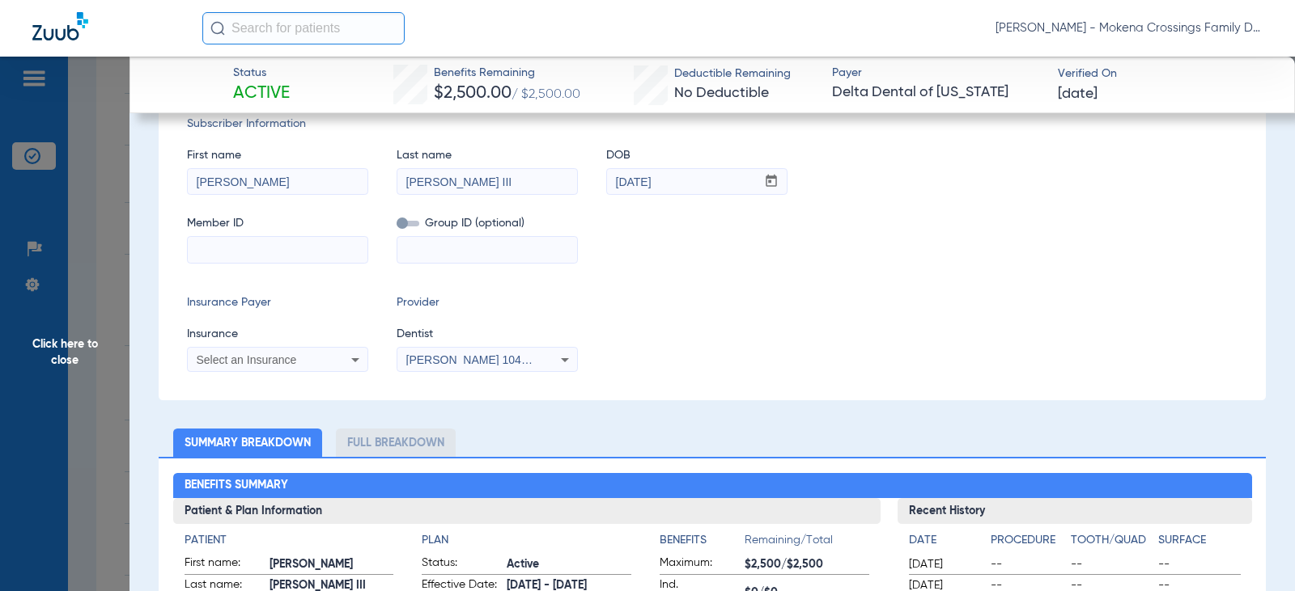
click at [275, 253] on input at bounding box center [278, 250] width 180 height 26
paste input "08067026722"
type input "08067026722"
click at [434, 246] on input at bounding box center [487, 250] width 180 height 26
type input "20440"
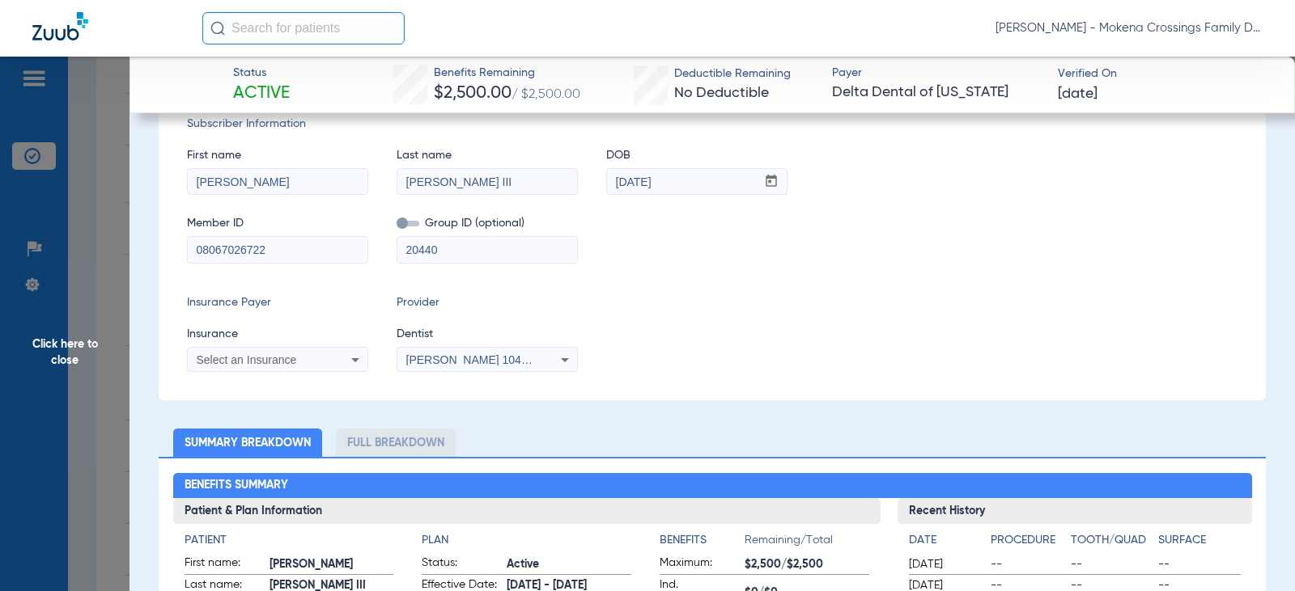
click at [298, 358] on div "Select an Insurance" at bounding box center [262, 359] width 130 height 11
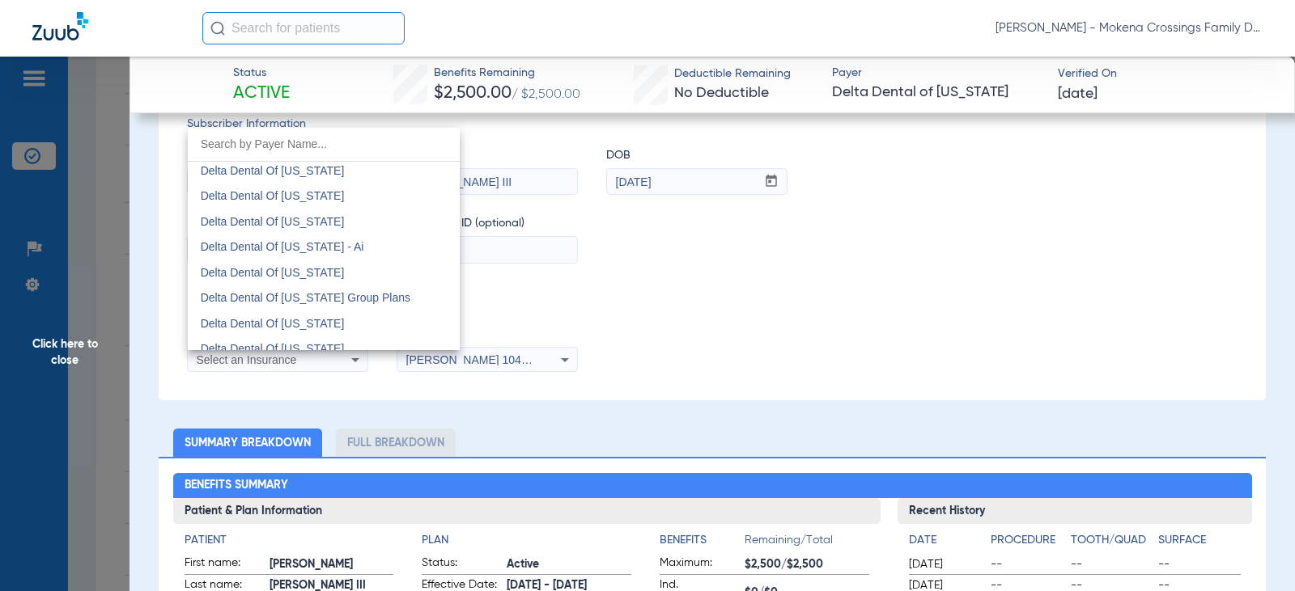
scroll to position [3317, 0]
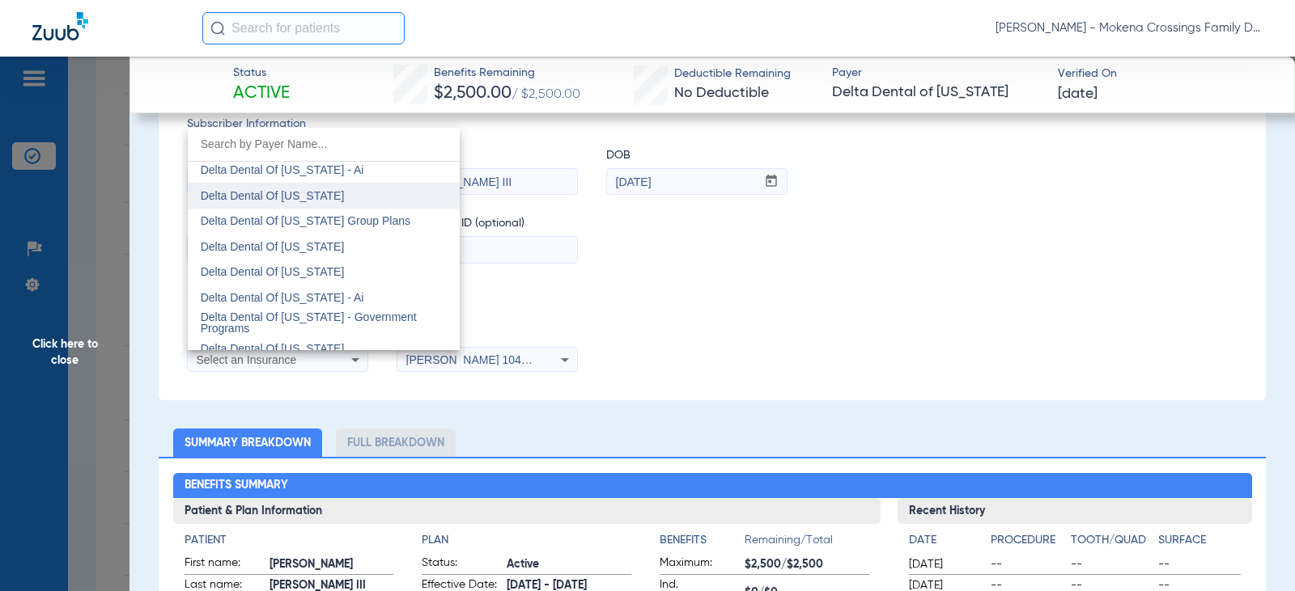
click at [293, 203] on mat-option "Delta Dental Of [US_STATE]" at bounding box center [324, 196] width 272 height 26
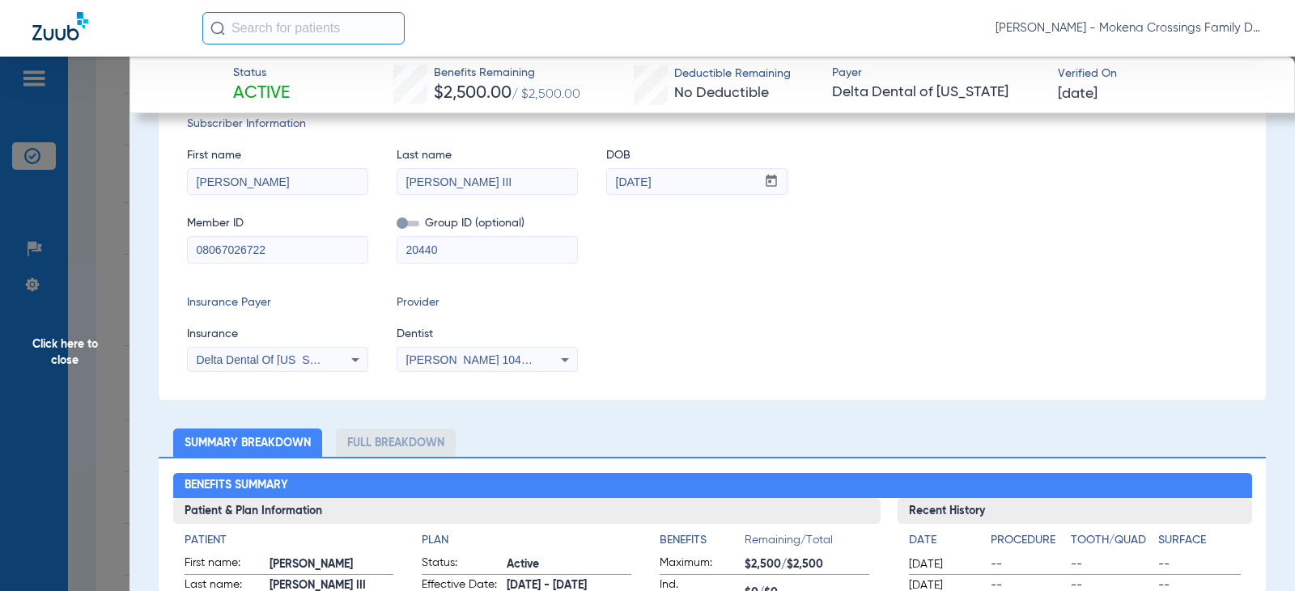
click at [443, 365] on span "[PERSON_NAME] 1043609167" at bounding box center [485, 360] width 159 height 13
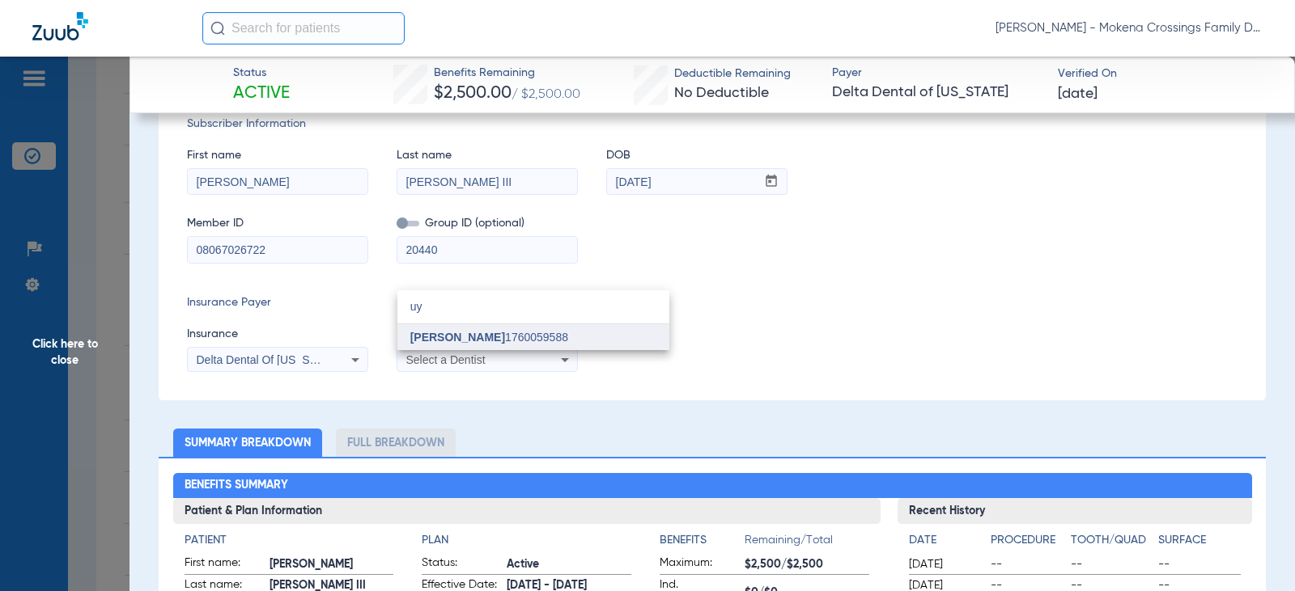
type input "uy"
click at [435, 345] on mat-option "[PERSON_NAME] 1760059588" at bounding box center [533, 337] width 272 height 26
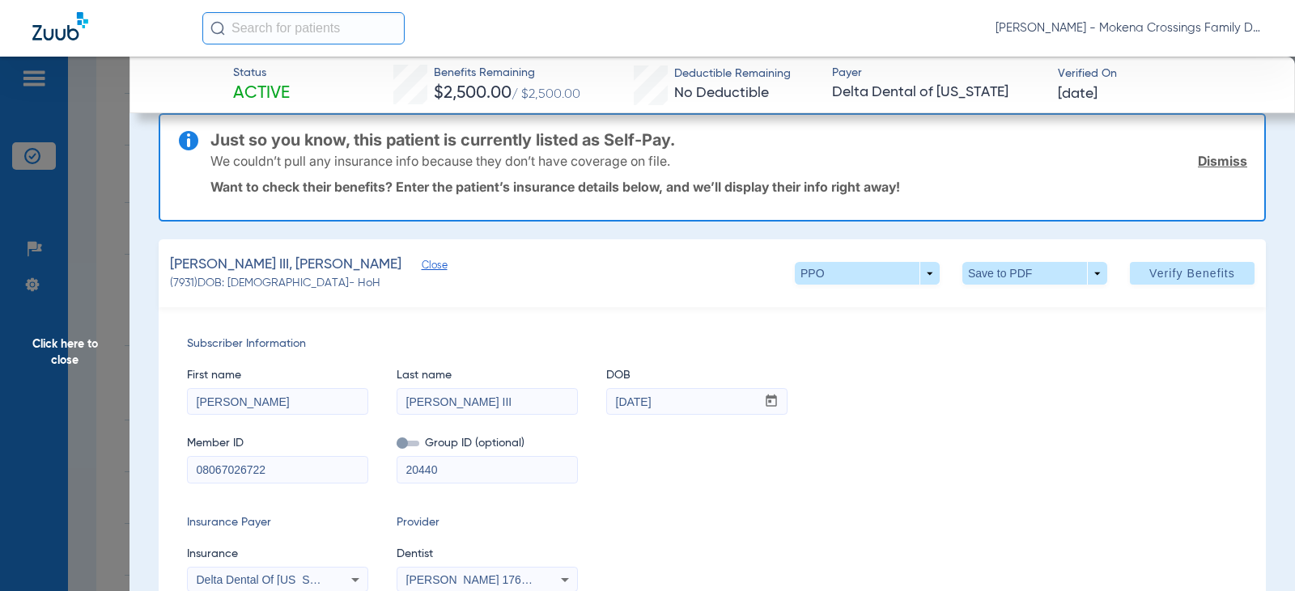
scroll to position [0, 0]
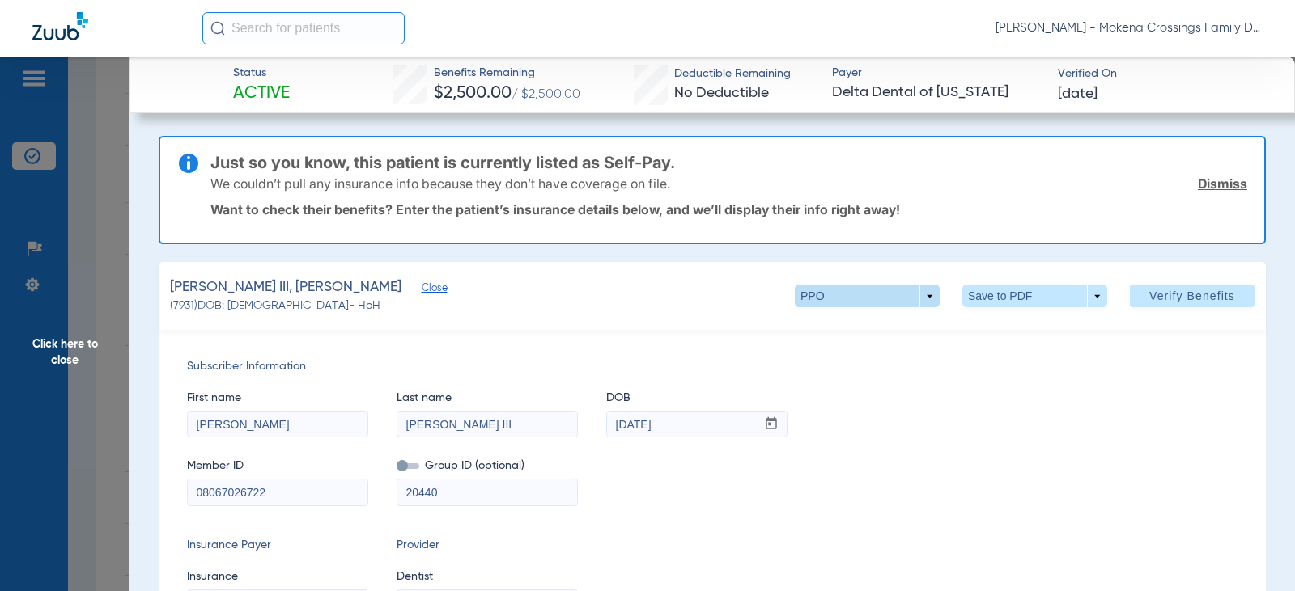
click at [911, 300] on span at bounding box center [867, 296] width 145 height 23
click at [813, 325] on span "PPO" at bounding box center [833, 328] width 75 height 11
click at [1079, 304] on span at bounding box center [1034, 296] width 145 height 23
click at [1092, 353] on div at bounding box center [647, 295] width 1295 height 591
click at [1168, 300] on span "Verify Benefits" at bounding box center [1192, 296] width 86 height 13
